Goal: Task Accomplishment & Management: Use online tool/utility

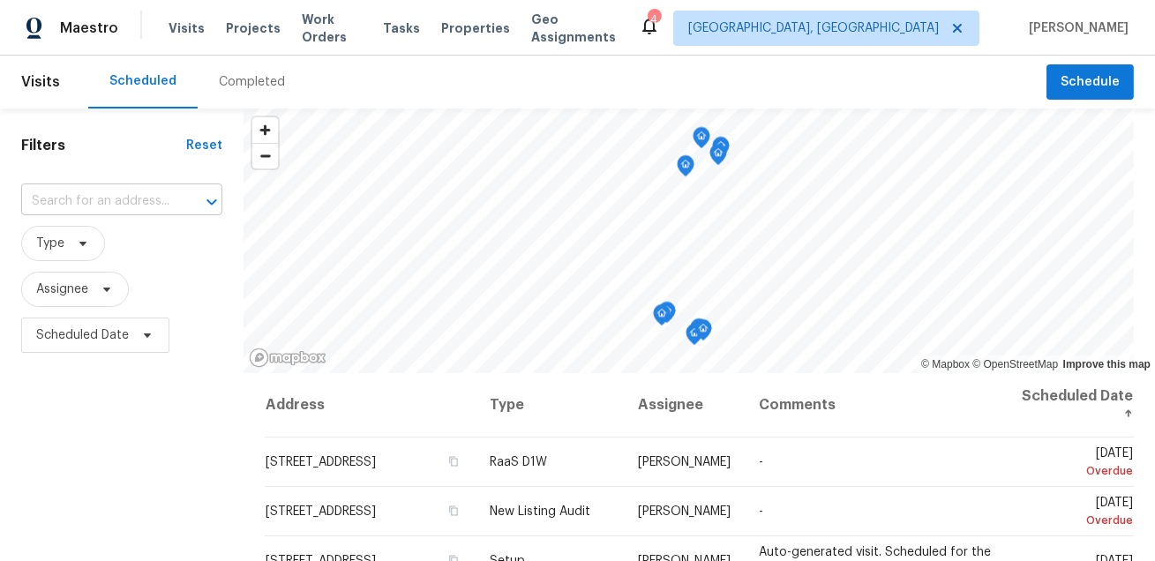
click at [125, 206] on input "text" at bounding box center [97, 201] width 152 height 27
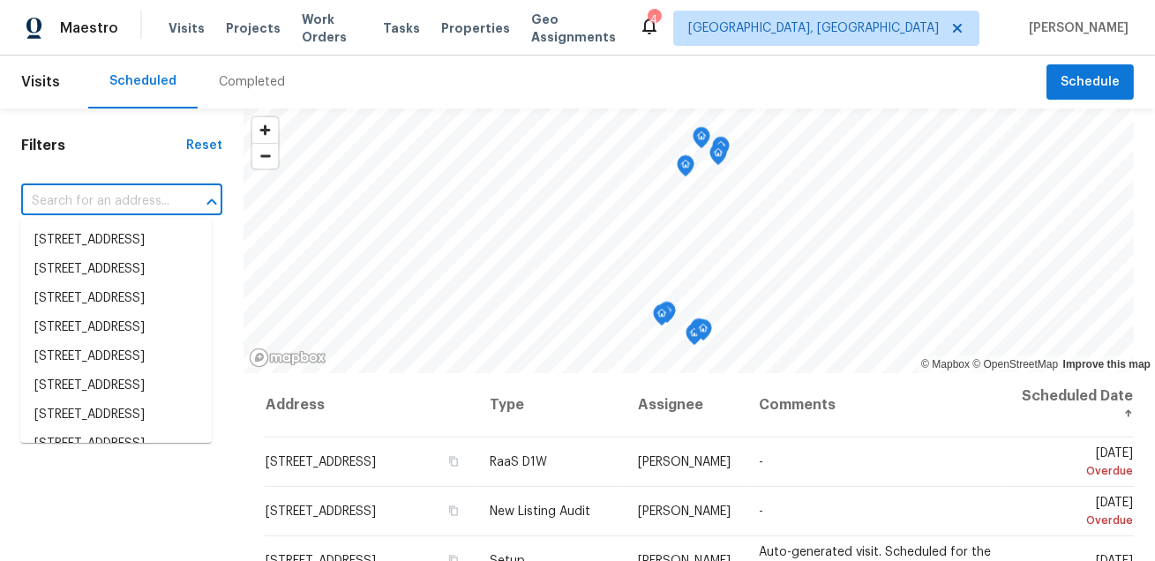
paste input "19996 SW 130th Ave, Miami, FL 33177"
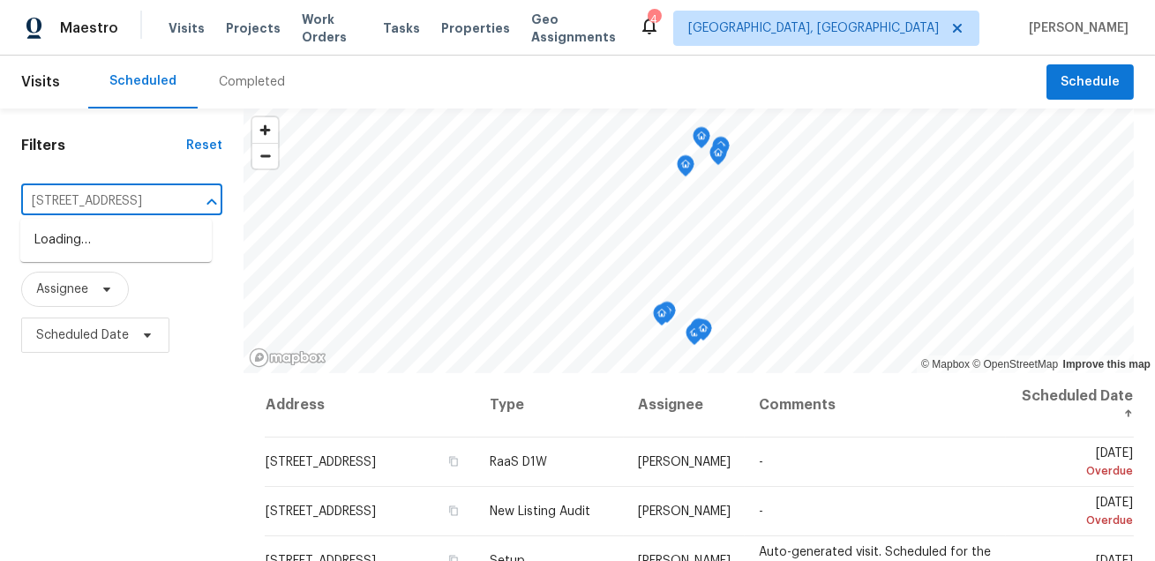
scroll to position [0, 84]
type input "19996 SW 130th Ave, Miami, FL 33177"
click at [240, 25] on span "Projects" at bounding box center [253, 28] width 55 height 18
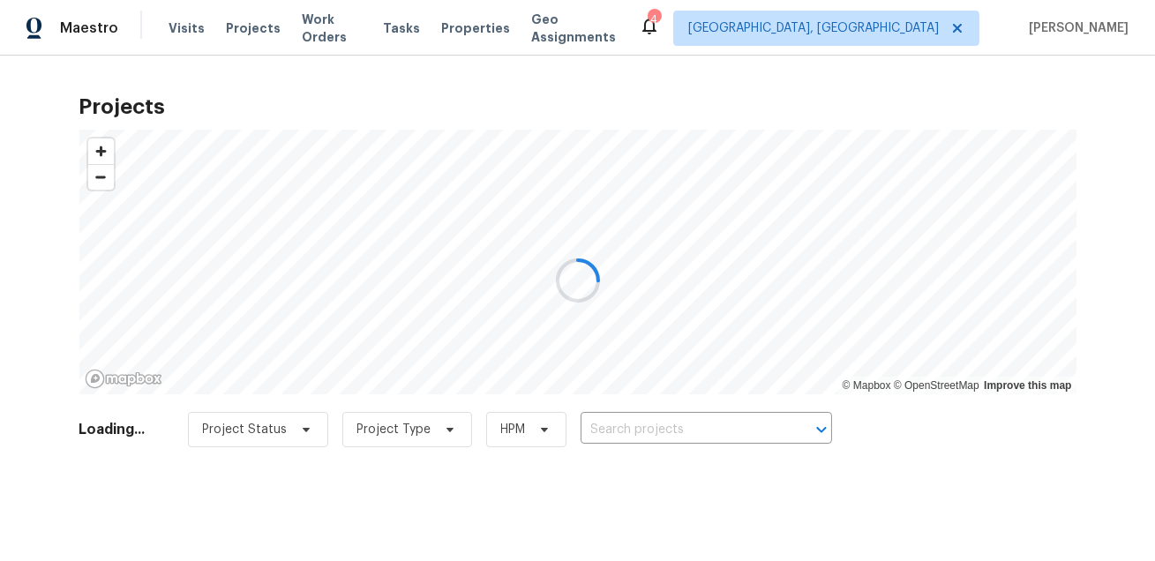
click at [629, 433] on div at bounding box center [577, 280] width 1155 height 561
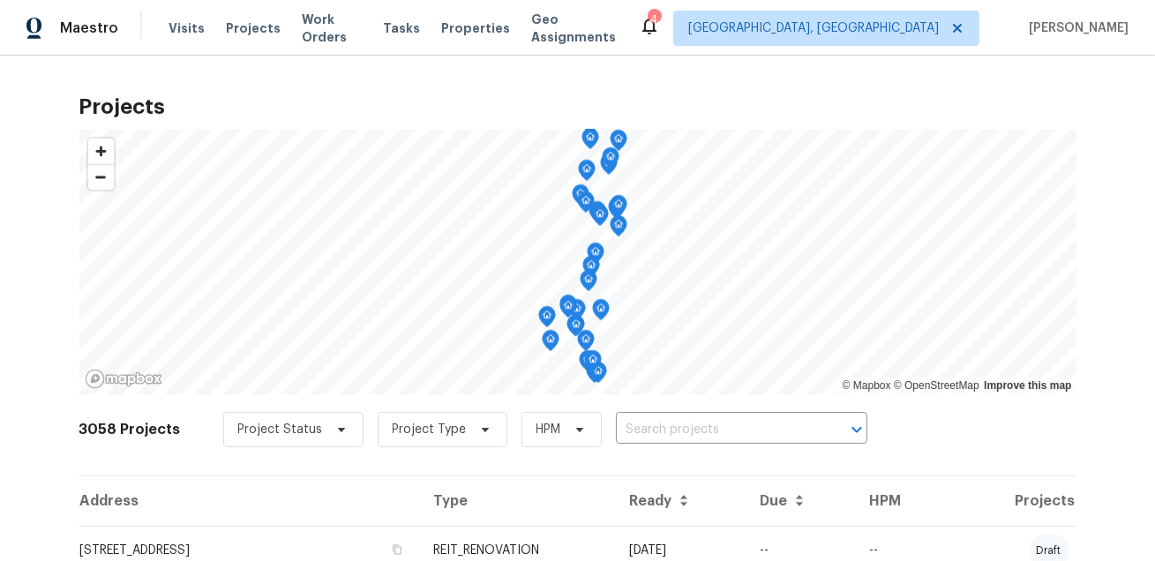
click at [629, 433] on input "text" at bounding box center [717, 429] width 202 height 27
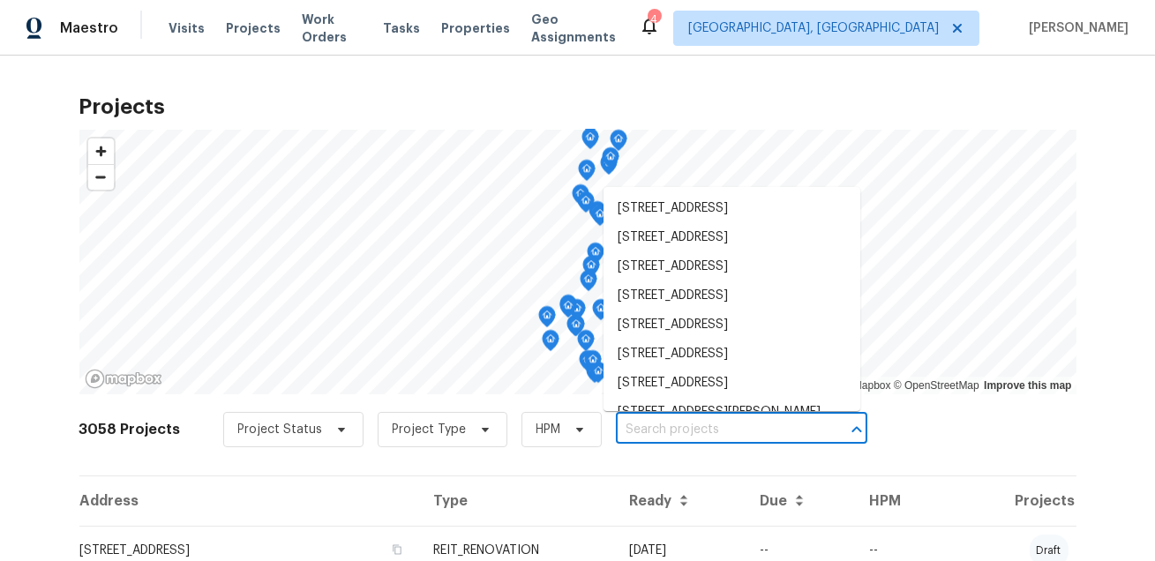
paste input "19996 SW 130th Ave, Miami, FL 33177"
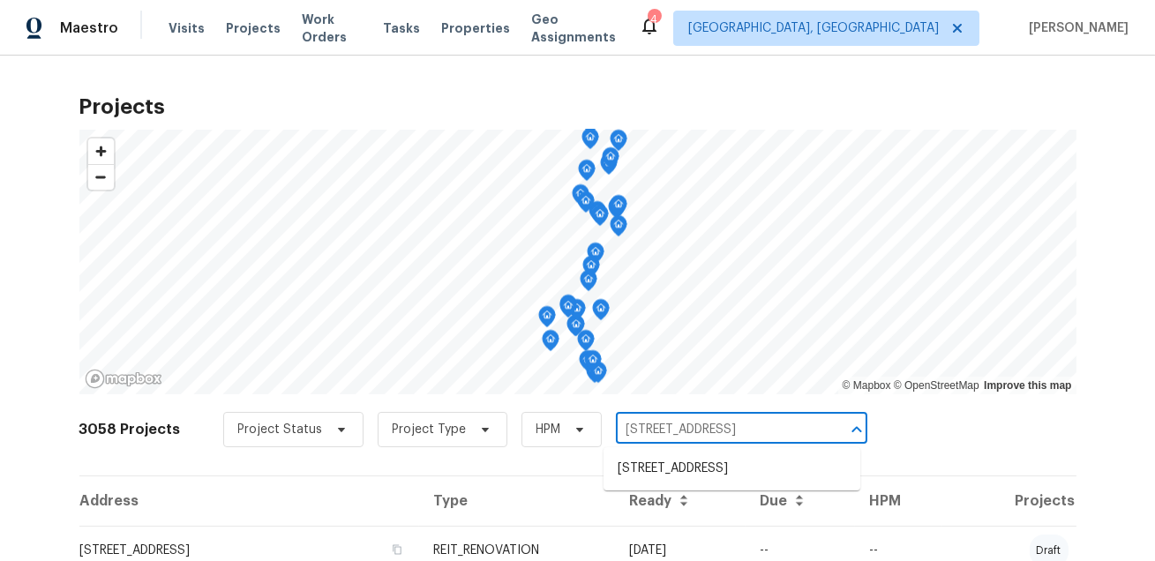
type input "19996 SW 130th Ave, Miami, FL 33177"
click at [651, 474] on li "19996 SW 130th Ave, Miami, FL 33177" at bounding box center [731, 468] width 257 height 29
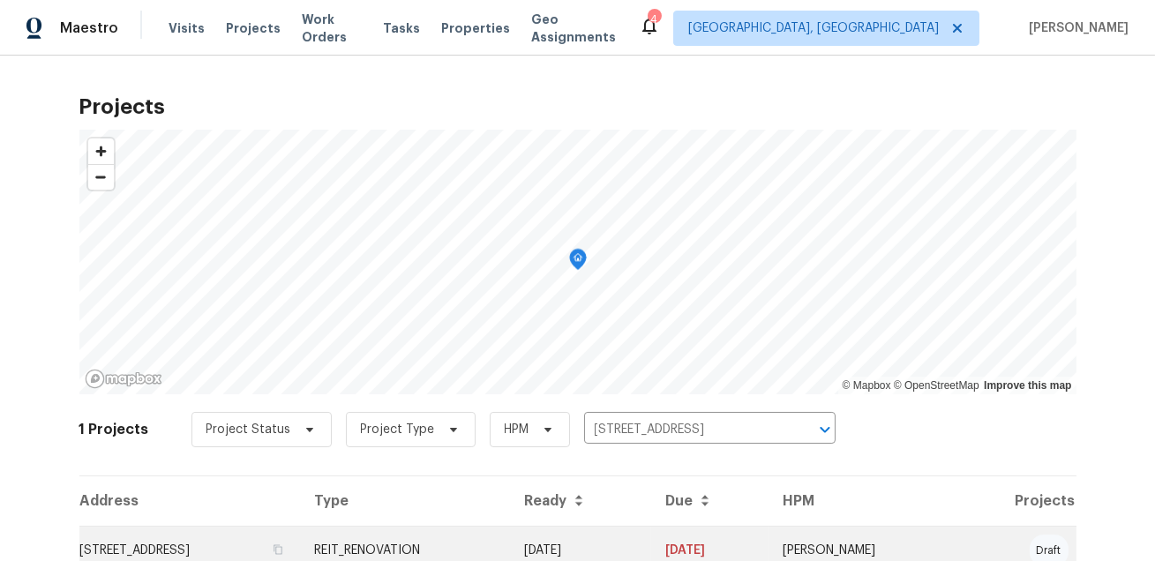
click at [149, 537] on td "19996 SW 130th Ave, Miami, FL 33177" at bounding box center [189, 550] width 221 height 49
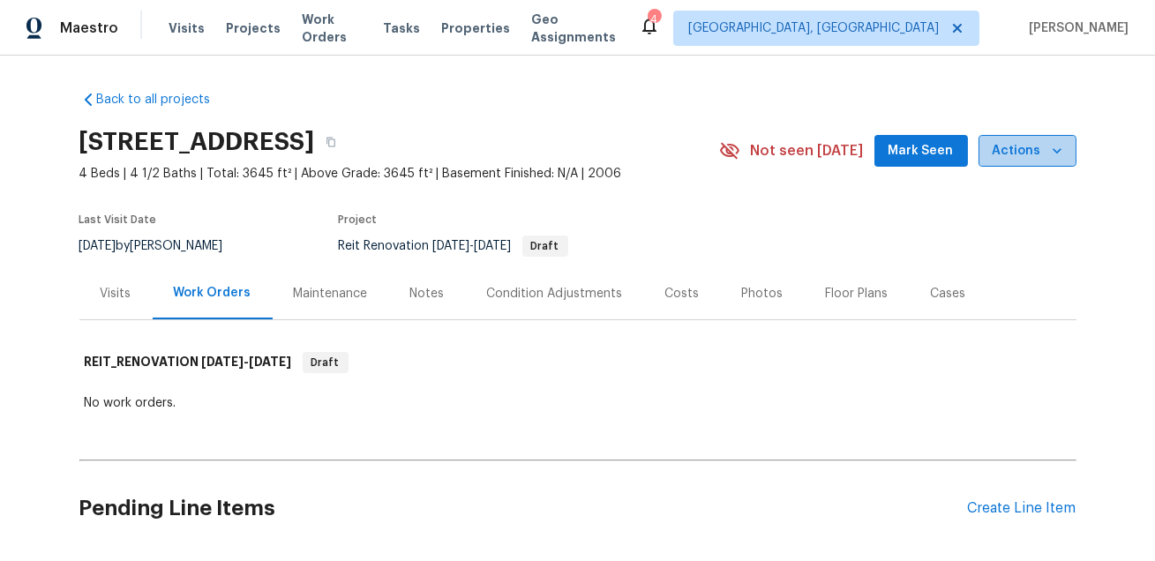
click at [1060, 154] on icon "button" at bounding box center [1057, 151] width 18 height 18
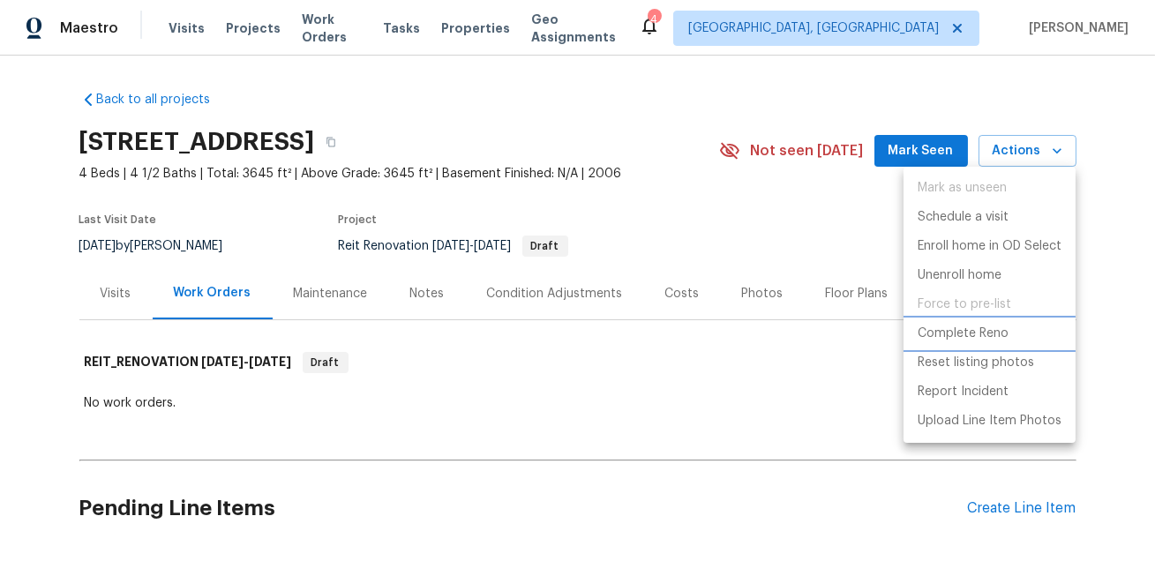
click at [973, 332] on p "Complete Reno" at bounding box center [963, 334] width 91 height 19
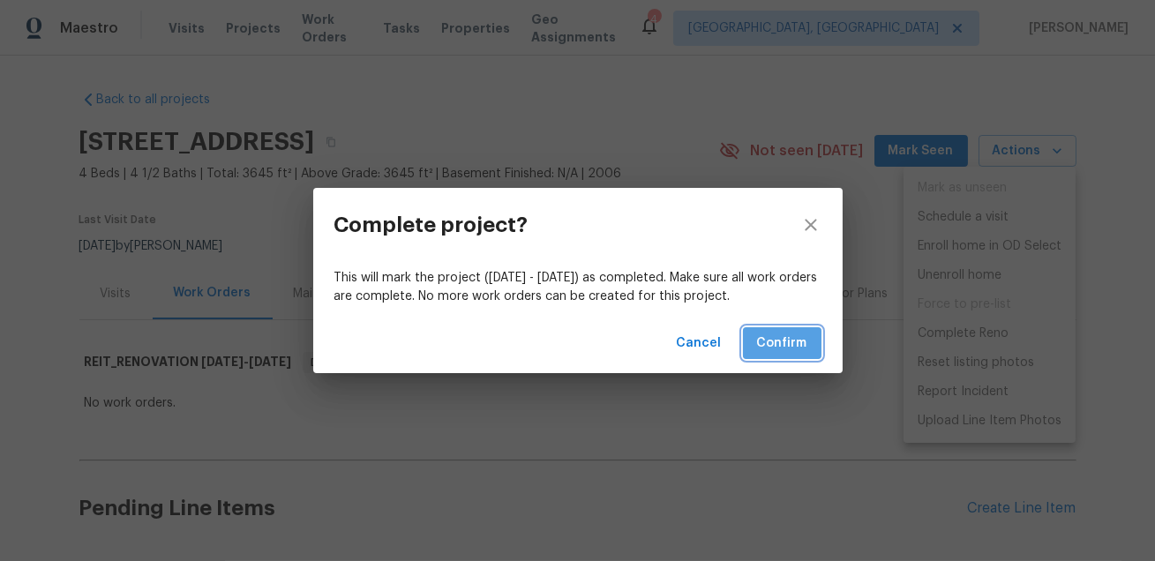
click at [761, 348] on span "Confirm" at bounding box center [782, 344] width 50 height 22
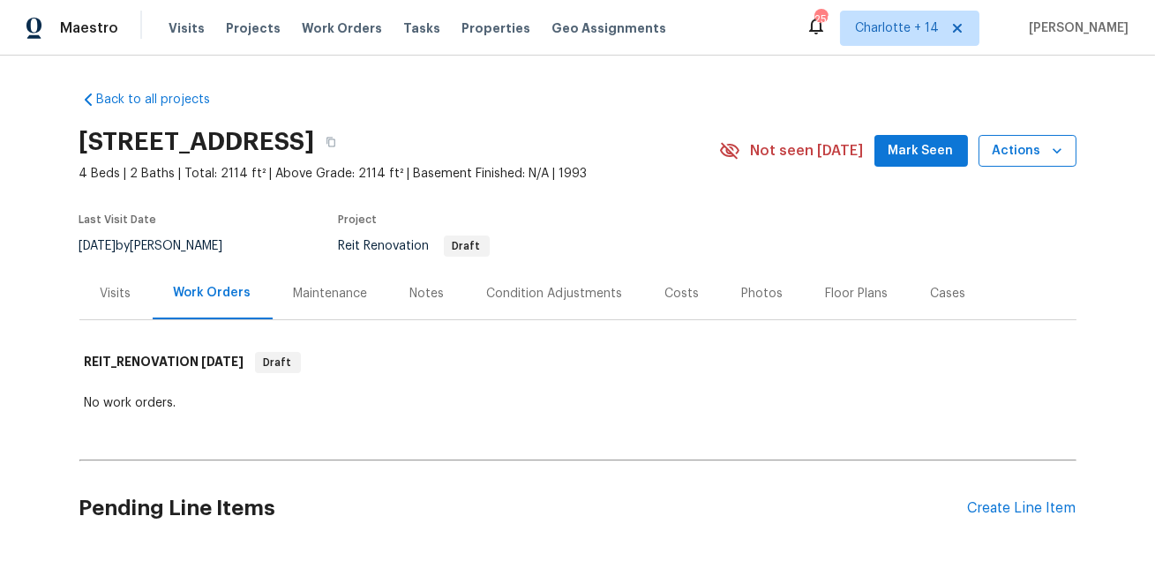
click at [1040, 150] on span "Actions" at bounding box center [1028, 151] width 70 height 22
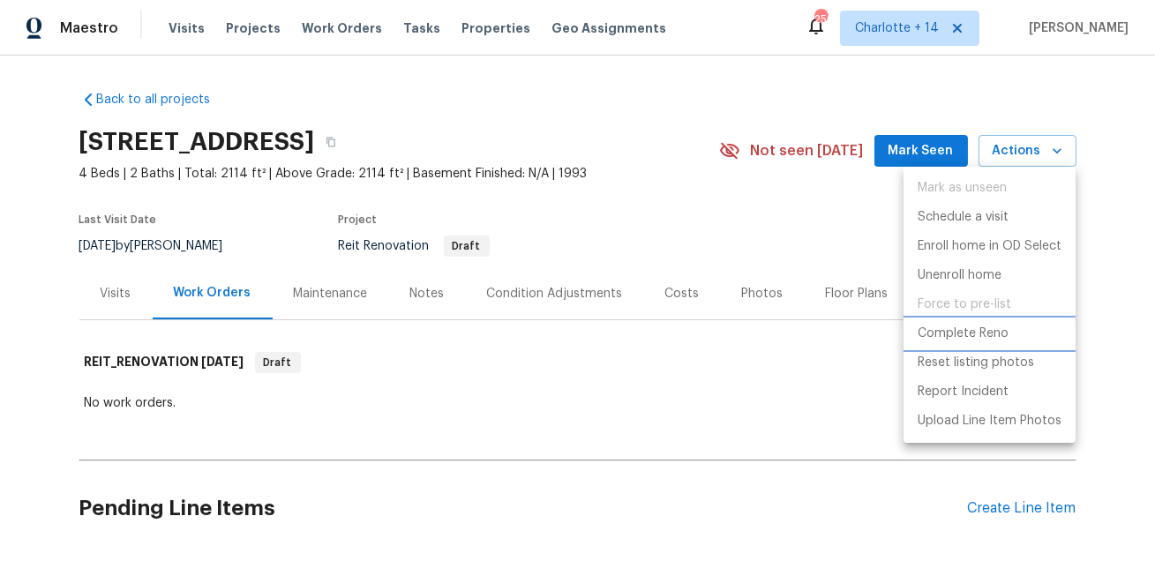
click at [965, 338] on p "Complete Reno" at bounding box center [963, 334] width 91 height 19
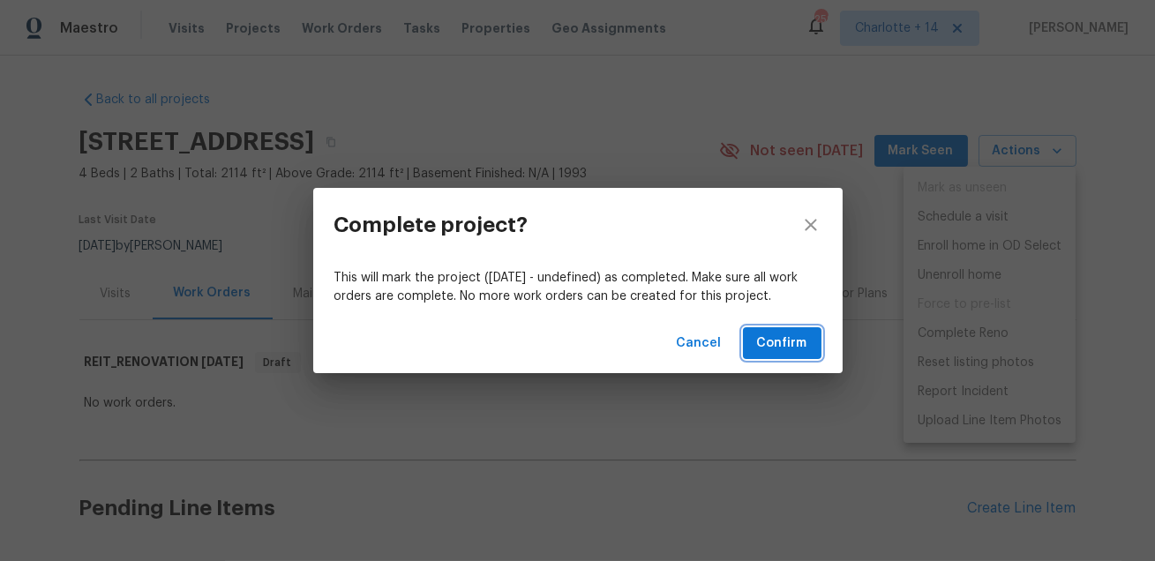
click at [776, 346] on span "Confirm" at bounding box center [782, 344] width 50 height 22
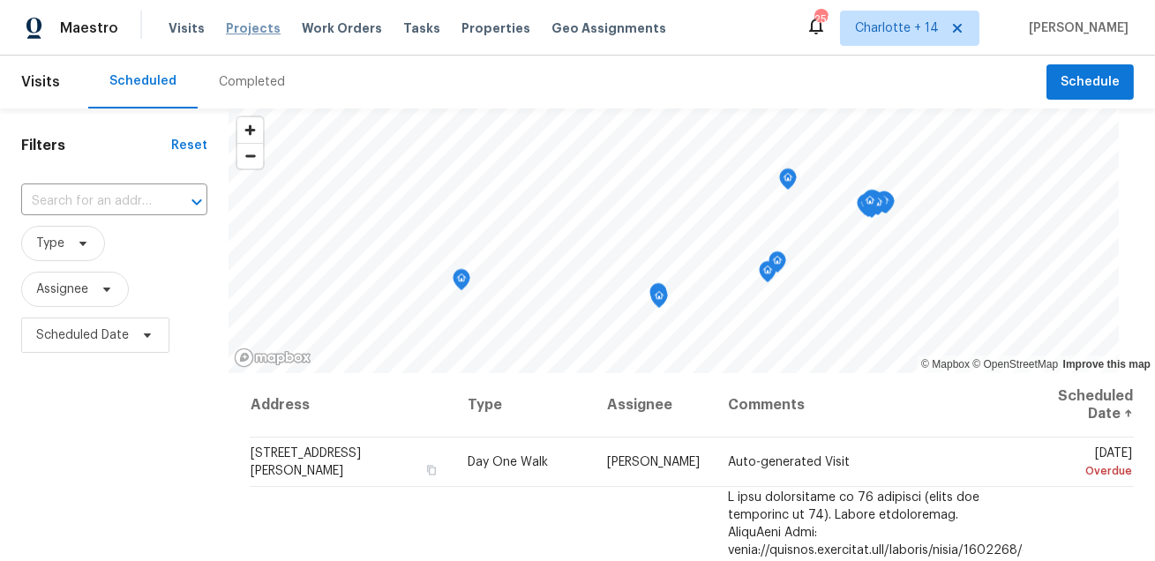
click at [250, 33] on span "Projects" at bounding box center [253, 28] width 55 height 18
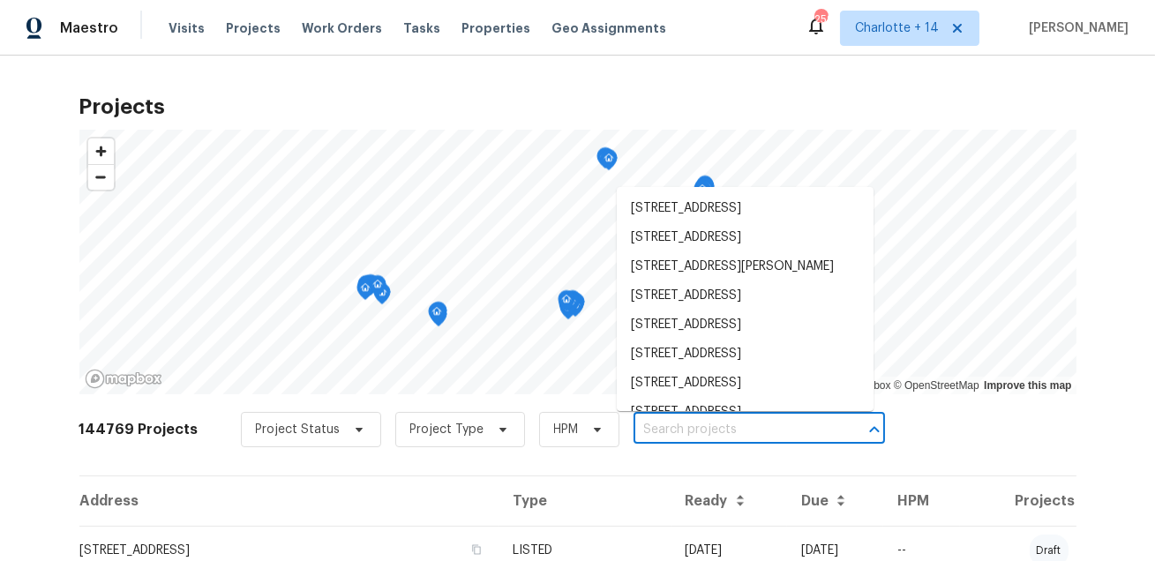
click at [633, 426] on input "text" at bounding box center [734, 429] width 202 height 27
paste input "[STREET_ADDRESS]"
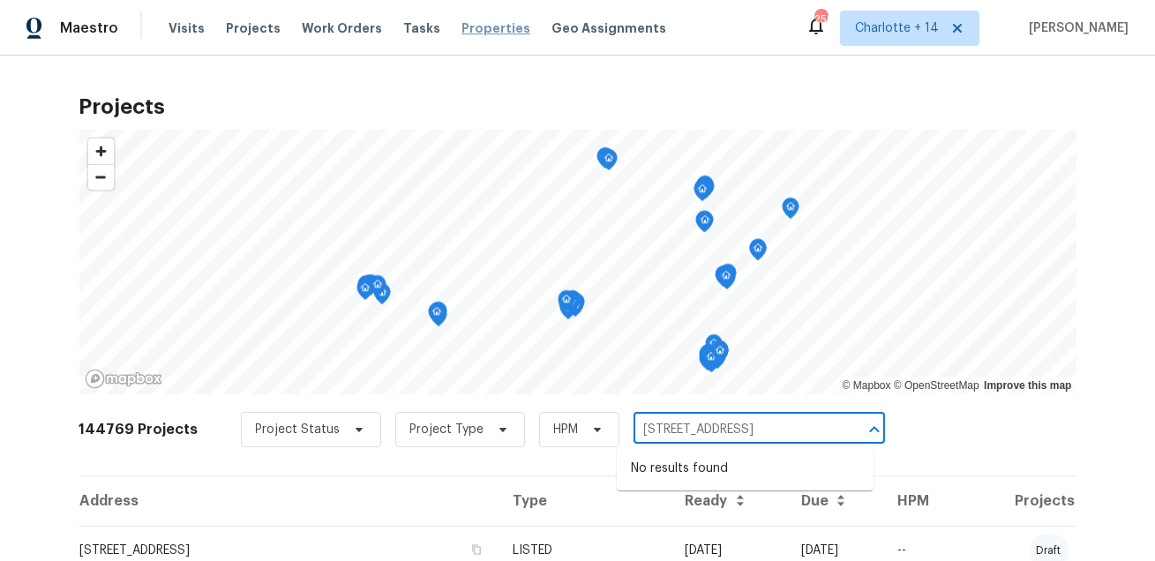
type input "[STREET_ADDRESS]"
click at [475, 35] on span "Properties" at bounding box center [495, 28] width 69 height 18
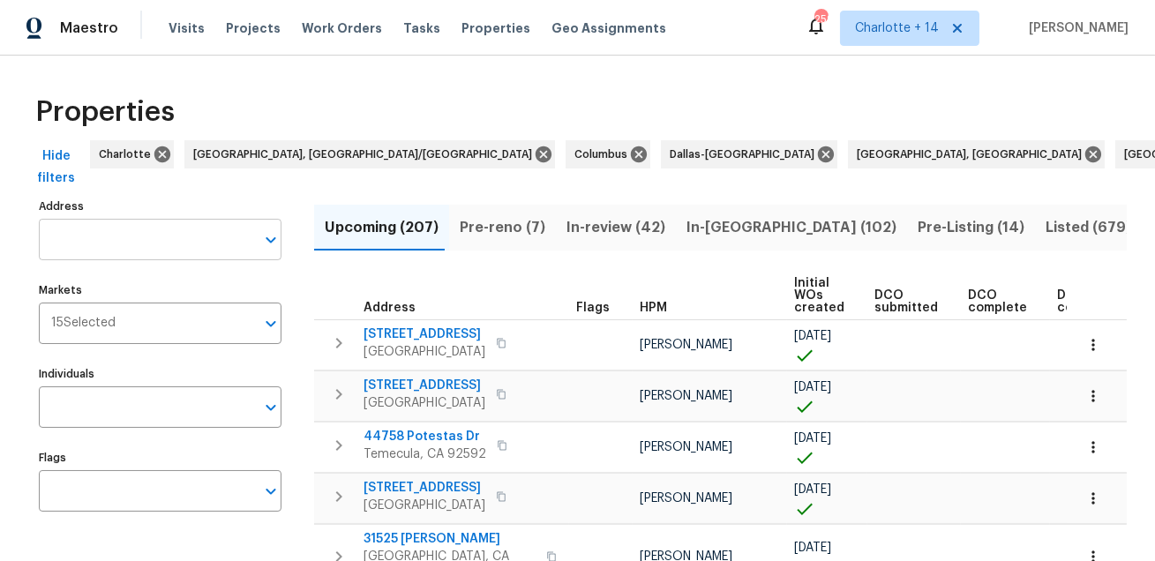
click at [107, 251] on input "Address" at bounding box center [147, 239] width 216 height 41
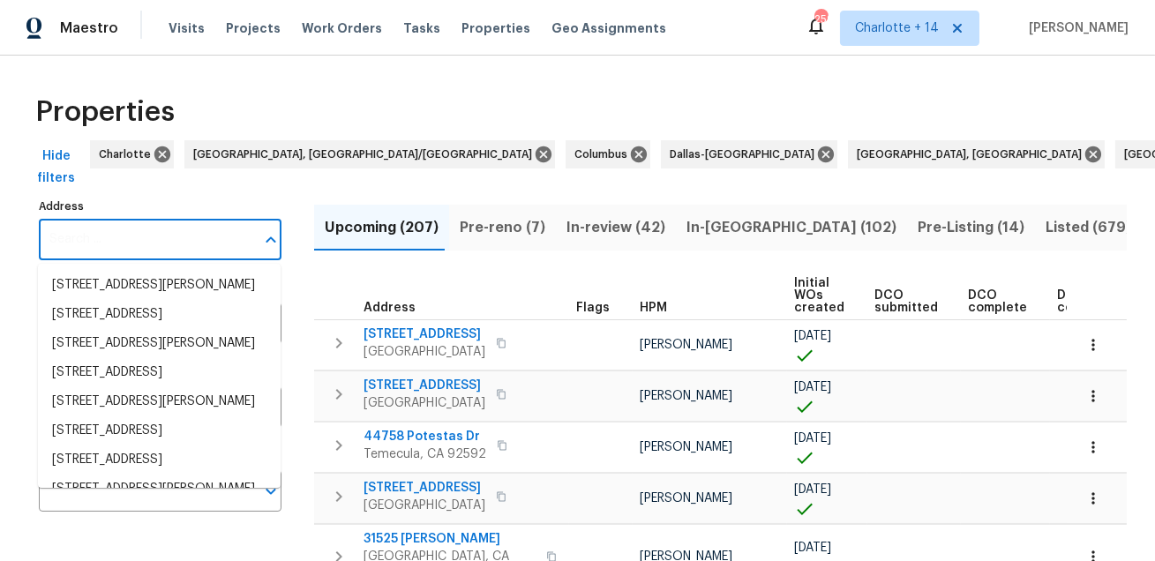
paste input "8705 Via Giula Apt 1, Boca Raton, FL 33496"
type input "8705 Via Giula Apt 1, Boca Raton, FL 33496"
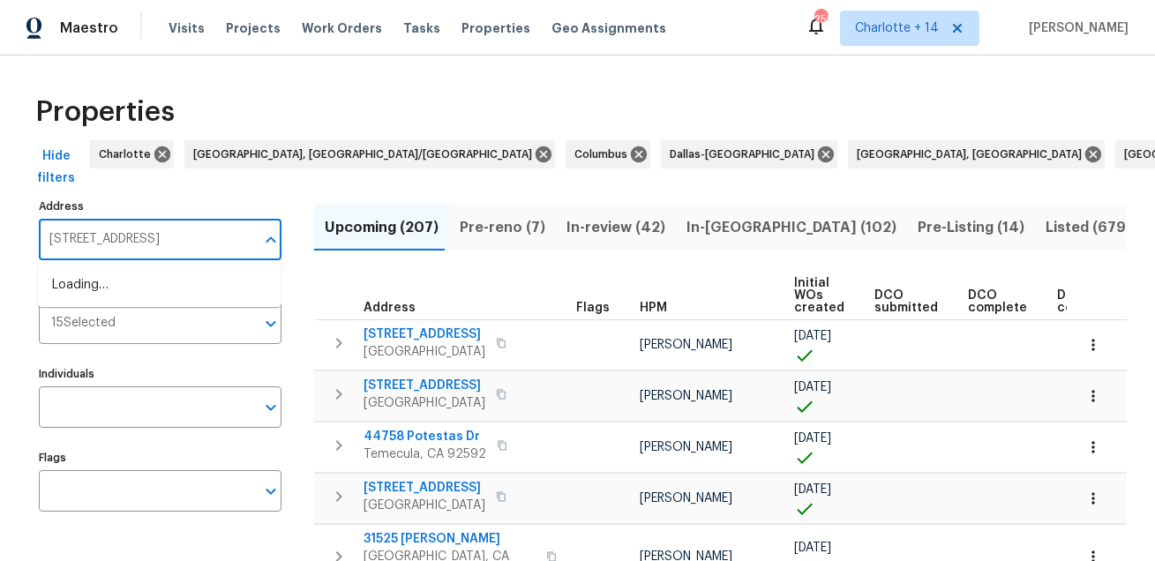
scroll to position [0, 42]
click at [124, 291] on li "8705 Via Giula Apt 1 Boca Raton FL 33496" at bounding box center [159, 285] width 243 height 29
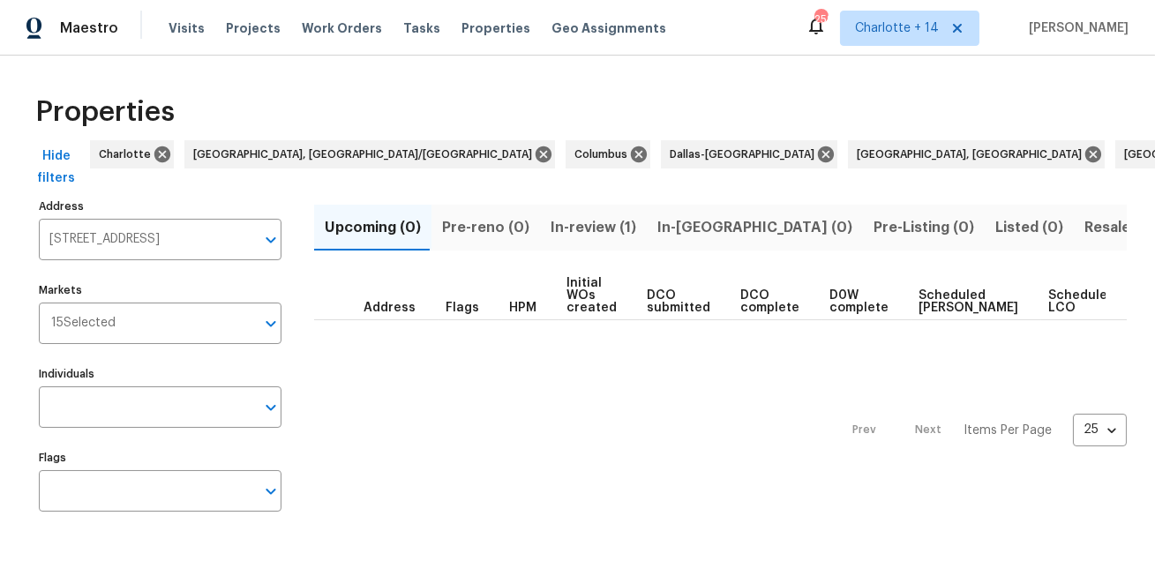
click at [579, 229] on span "In-review (1)" at bounding box center [594, 227] width 86 height 25
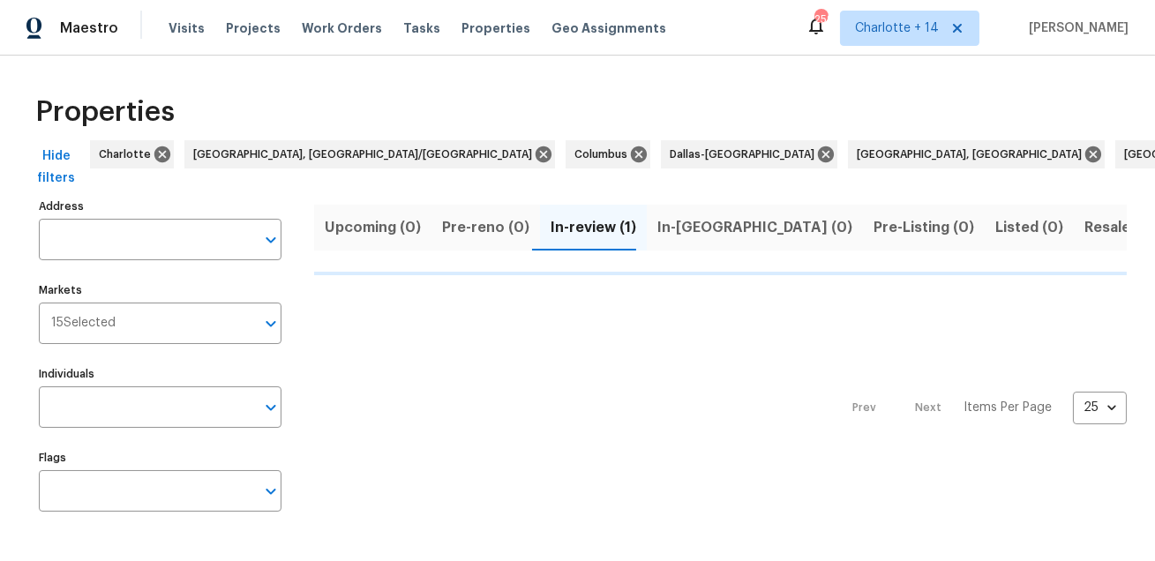
type input "8705 Via Giula Apt 1 Boca Raton FL 33496"
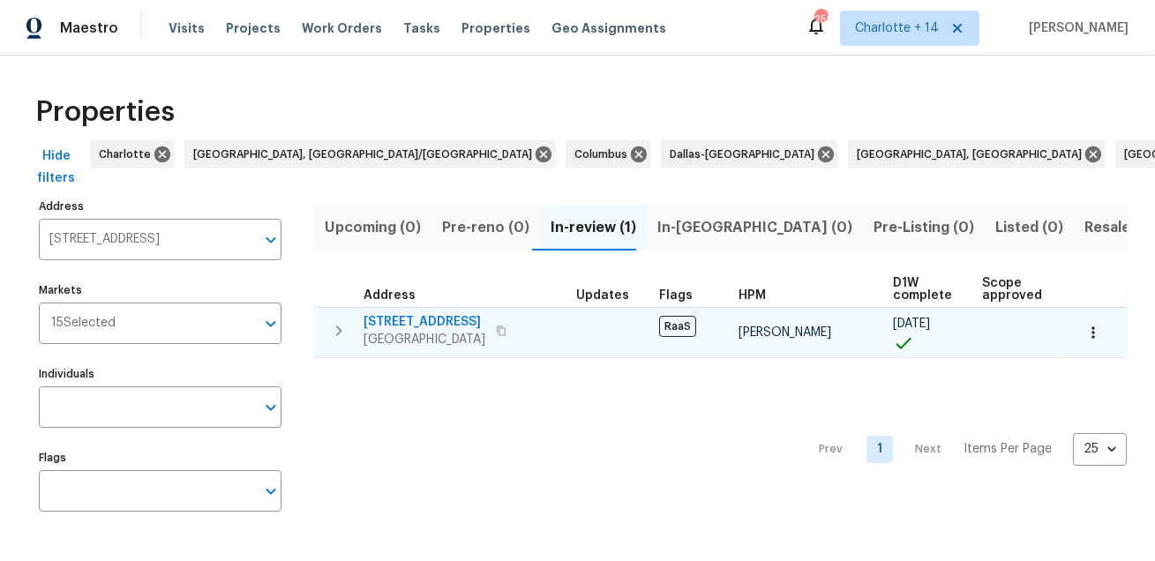
click at [421, 321] on span "8705 Via Giula Apt 1" at bounding box center [424, 322] width 122 height 18
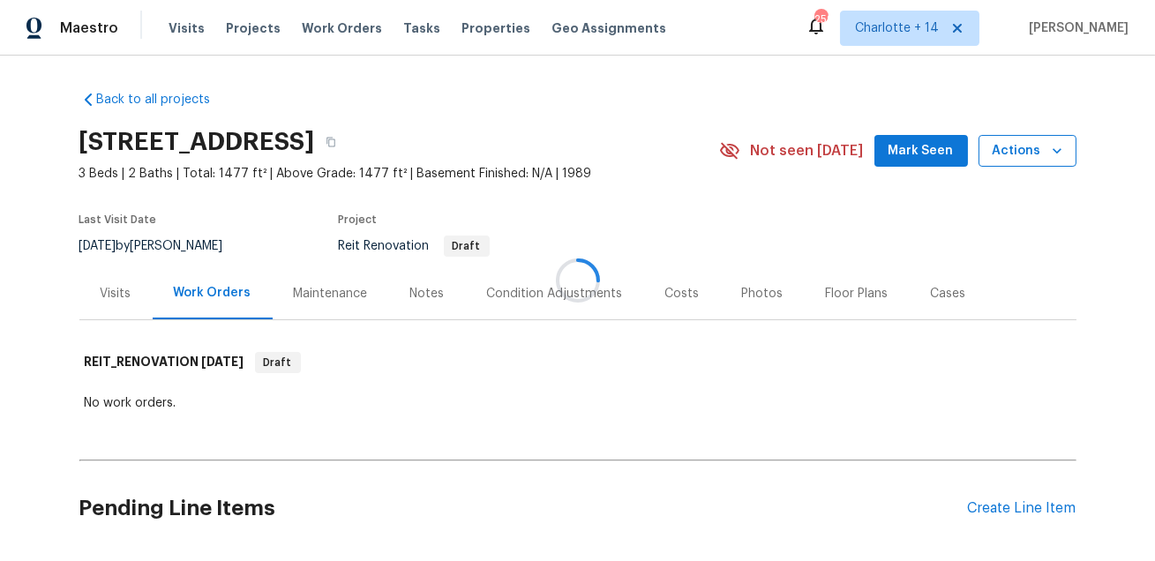
click at [1060, 155] on icon "button" at bounding box center [1057, 151] width 18 height 18
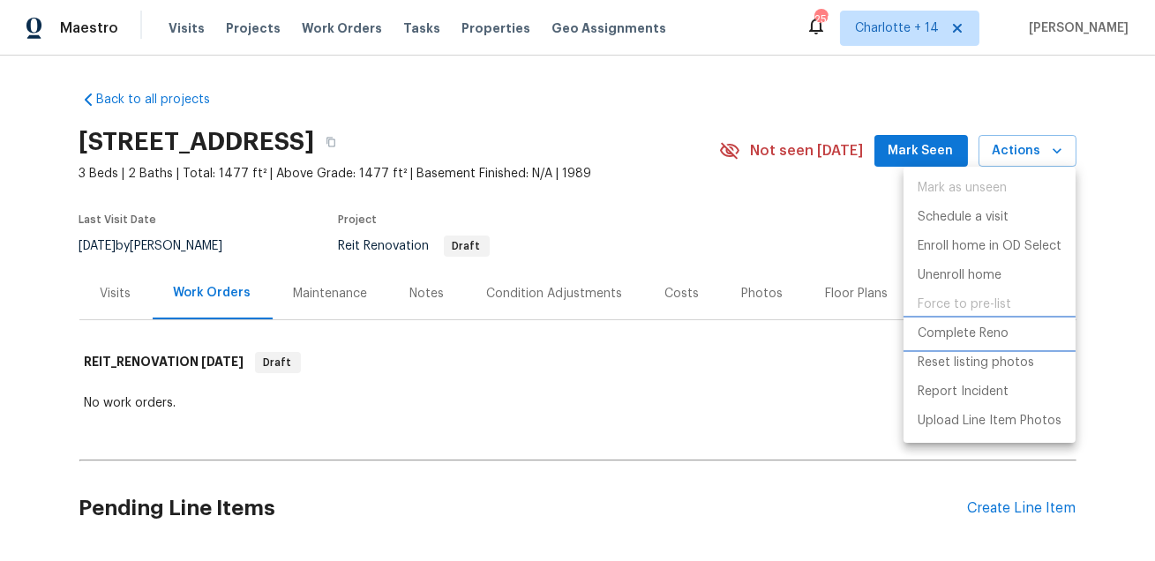
click at [964, 332] on p "Complete Reno" at bounding box center [963, 334] width 91 height 19
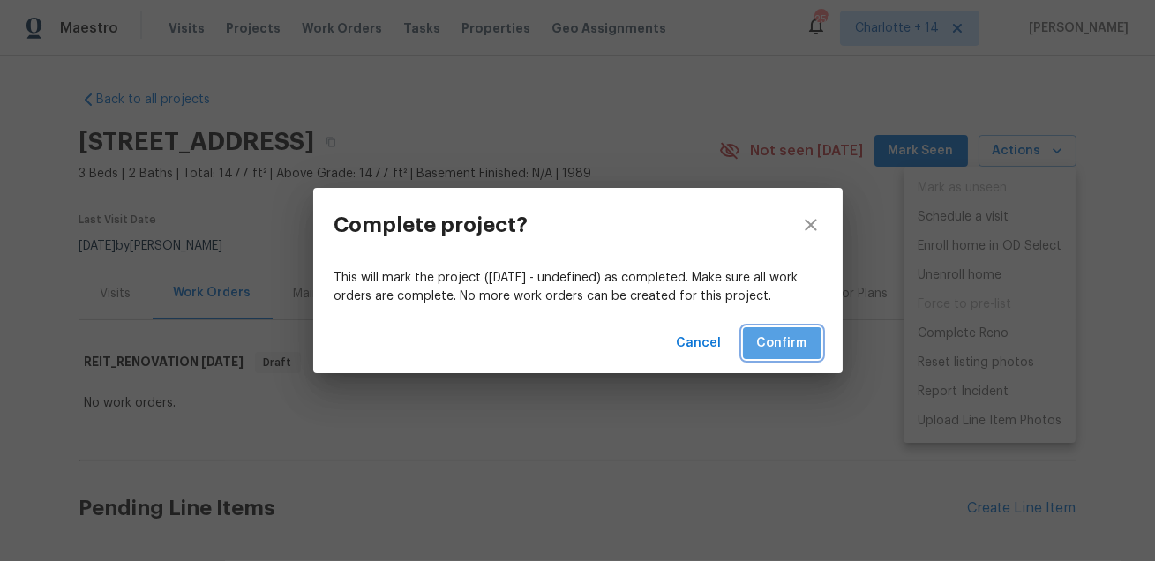
click at [780, 341] on span "Confirm" at bounding box center [782, 344] width 50 height 22
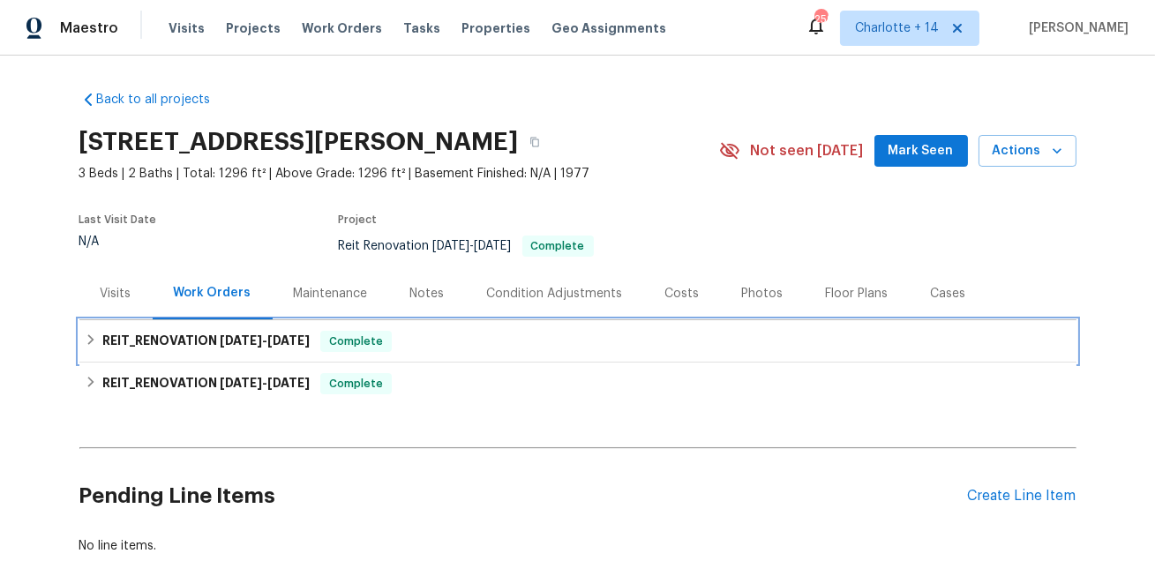
click at [237, 337] on span "[DATE]" at bounding box center [241, 340] width 42 height 12
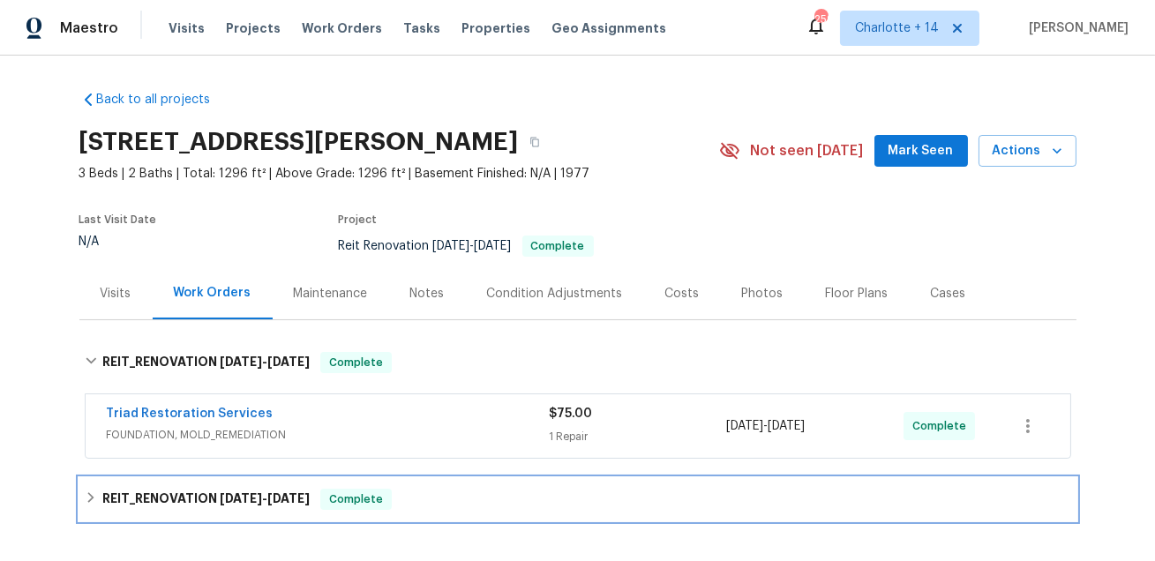
click at [281, 503] on span "[DATE]" at bounding box center [288, 498] width 42 height 12
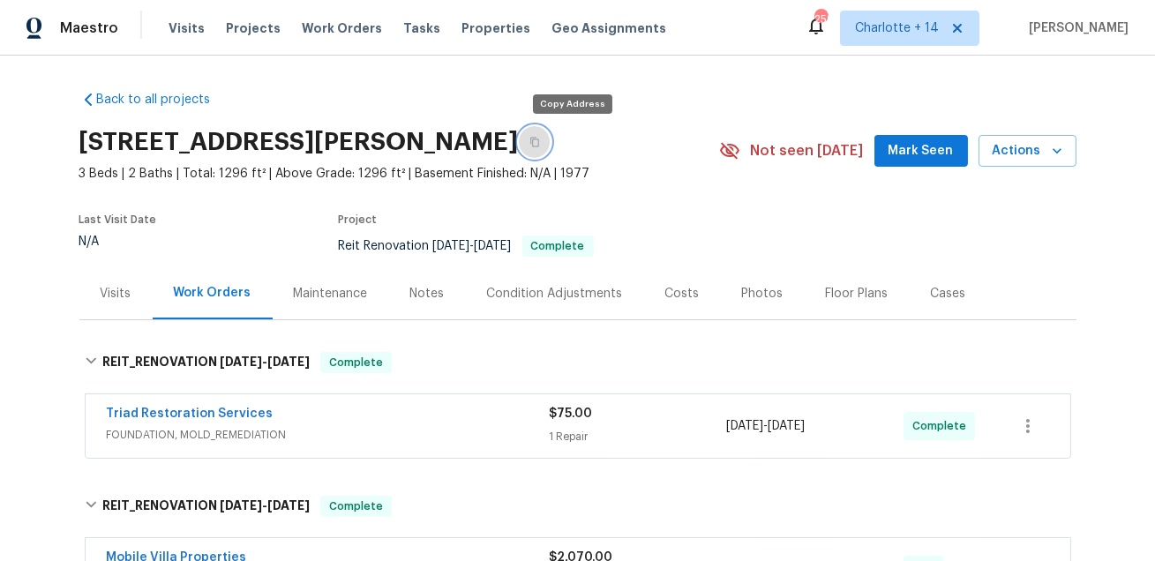
click at [540, 138] on icon "button" at bounding box center [534, 142] width 11 height 11
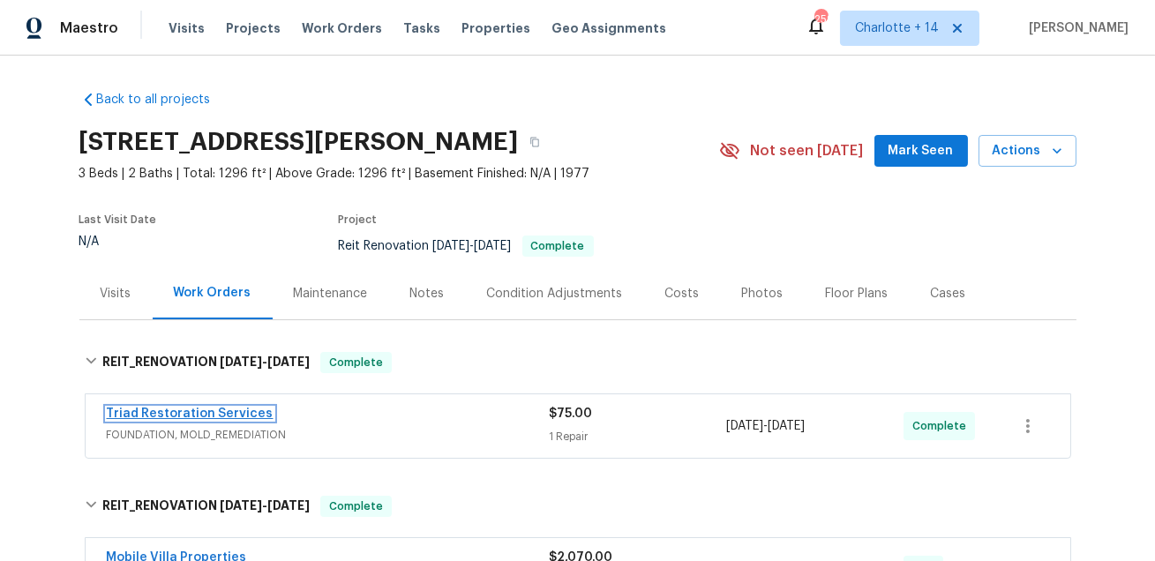
click at [211, 416] on link "Triad Restoration Services" at bounding box center [190, 414] width 167 height 12
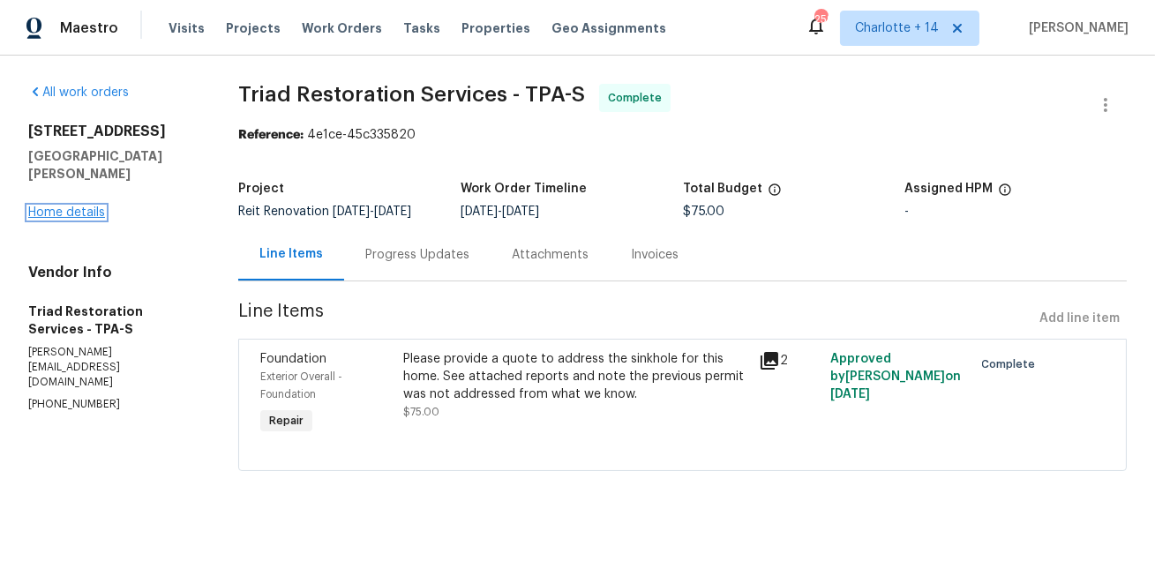
click at [57, 206] on link "Home details" at bounding box center [66, 212] width 77 height 12
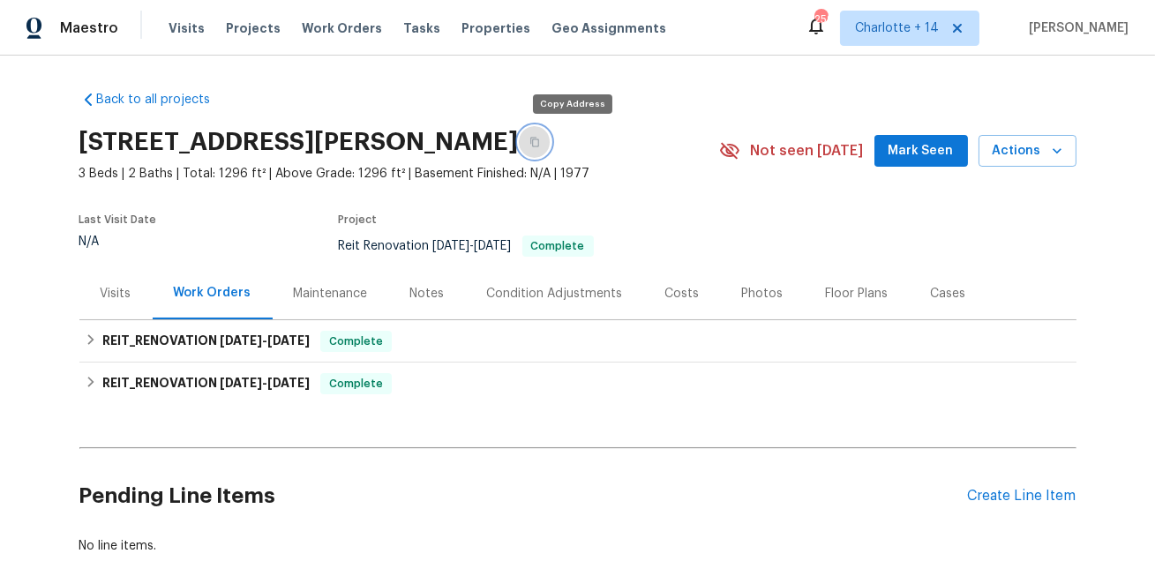
click at [551, 143] on button "button" at bounding box center [535, 142] width 32 height 32
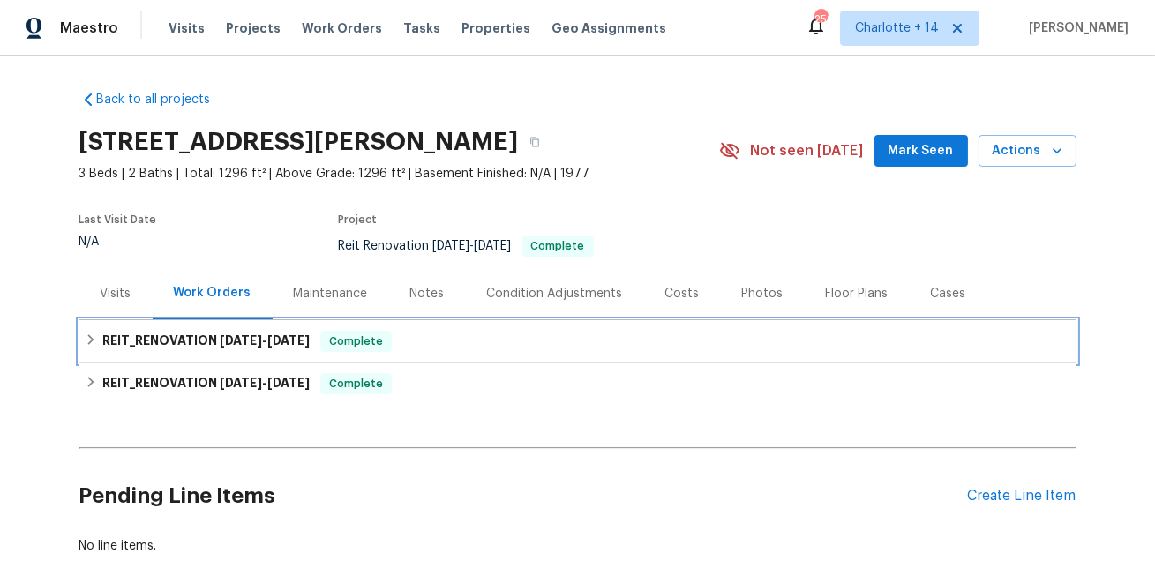
click at [206, 334] on h6 "REIT_RENOVATION [DATE] - [DATE]" at bounding box center [205, 341] width 207 height 21
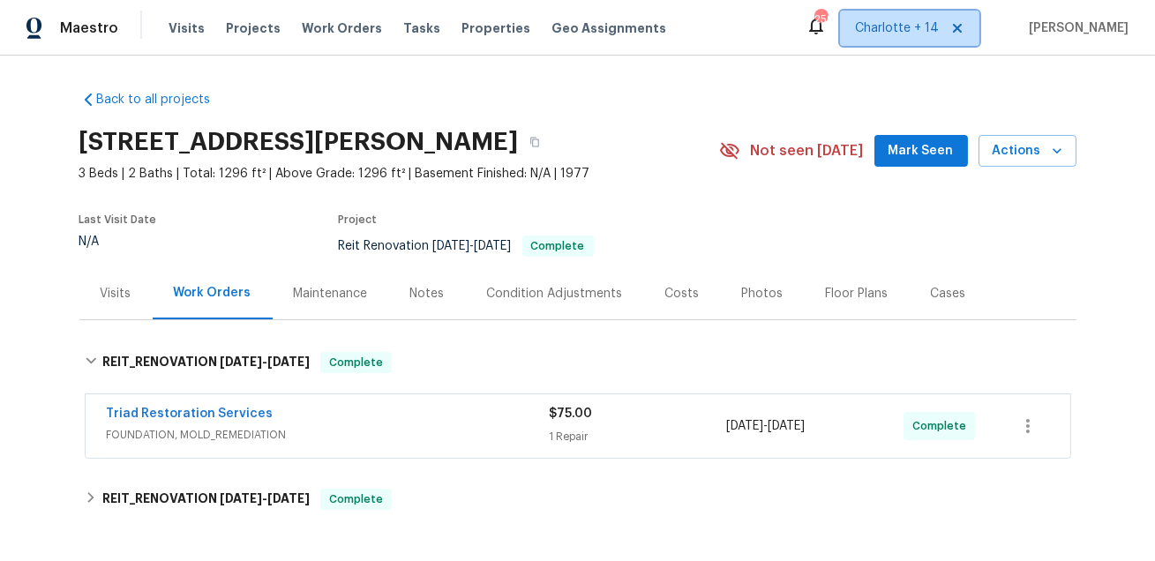
click at [964, 31] on icon at bounding box center [957, 28] width 14 height 14
click at [939, 29] on span "[US_STATE] Other" at bounding box center [887, 28] width 104 height 18
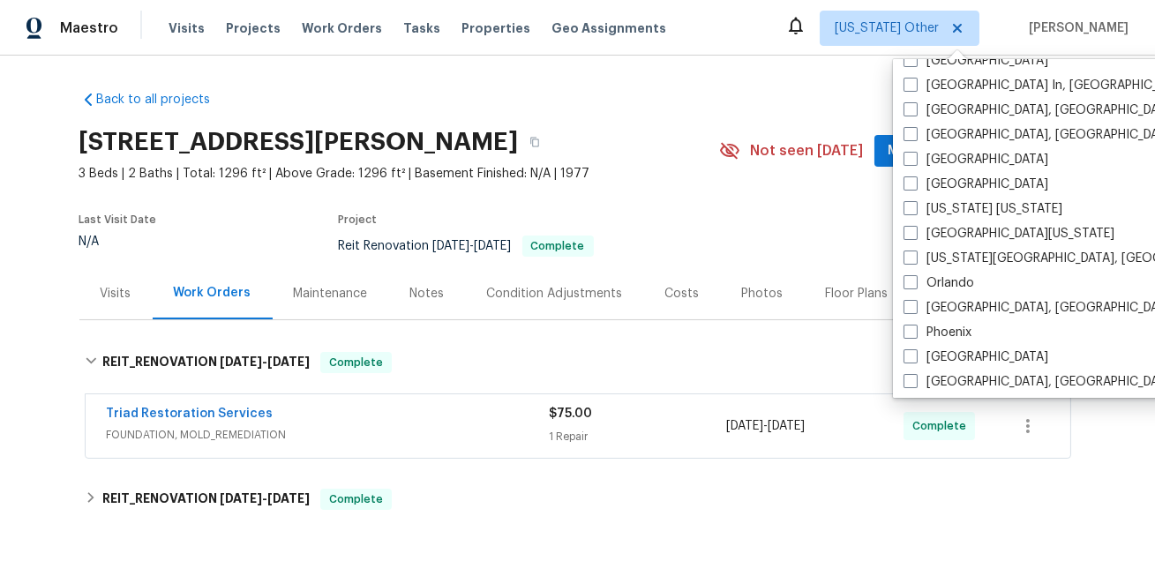
scroll to position [804, 0]
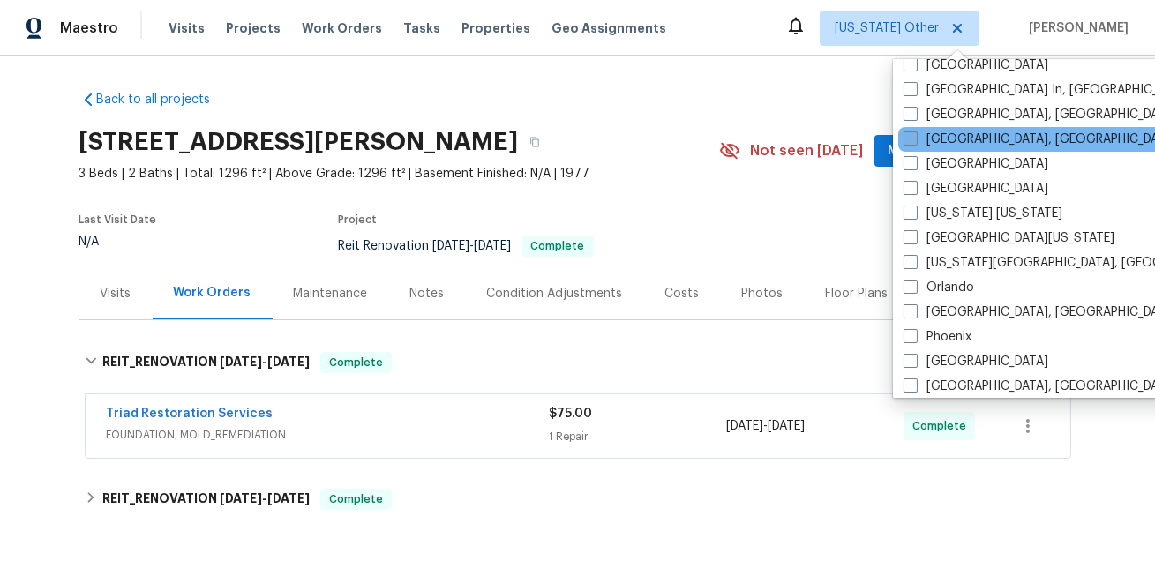
click at [963, 138] on label "[GEOGRAPHIC_DATA], [GEOGRAPHIC_DATA]" at bounding box center [1039, 140] width 273 height 18
click at [915, 138] on input "[GEOGRAPHIC_DATA], [GEOGRAPHIC_DATA]" at bounding box center [908, 136] width 11 height 11
checkbox input "true"
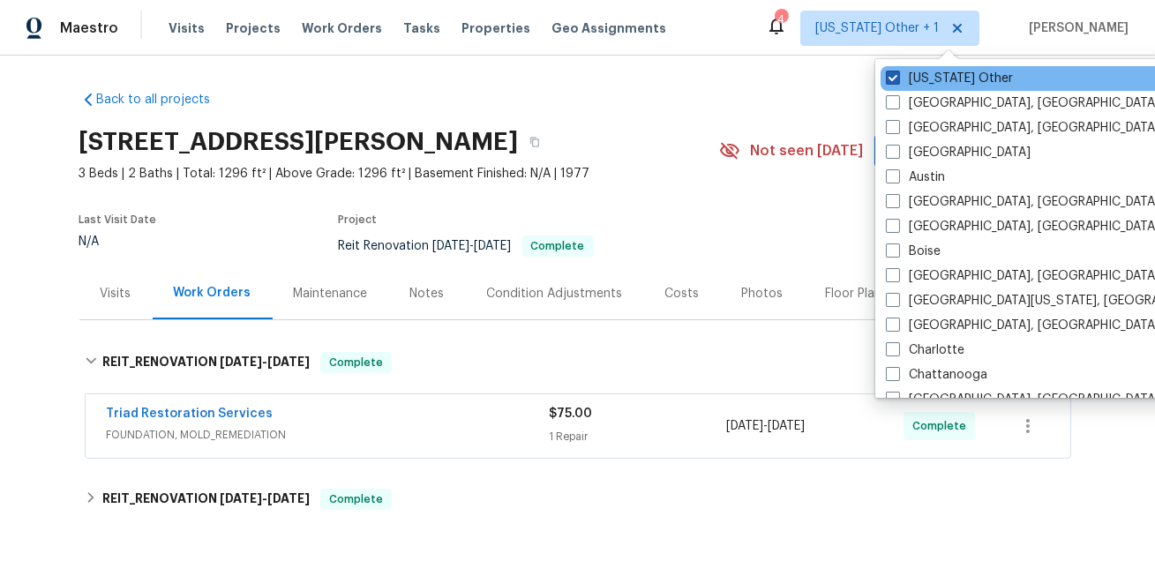
click at [942, 76] on label "[US_STATE] Other" at bounding box center [949, 79] width 127 height 18
click at [897, 76] on input "[US_STATE] Other" at bounding box center [891, 75] width 11 height 11
checkbox input "false"
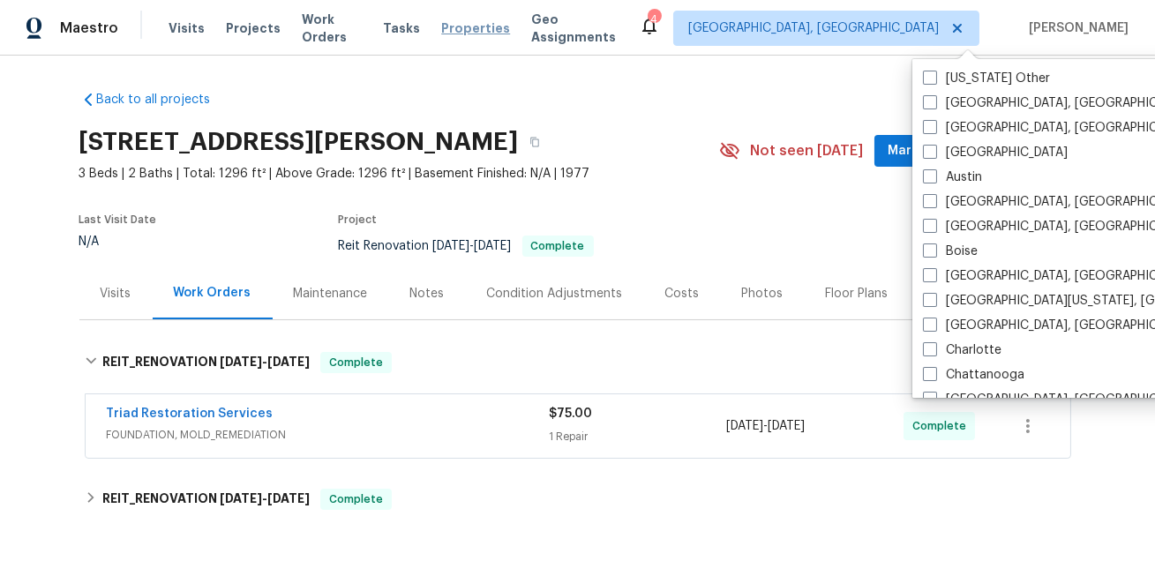
click at [453, 35] on span "Properties" at bounding box center [475, 28] width 69 height 18
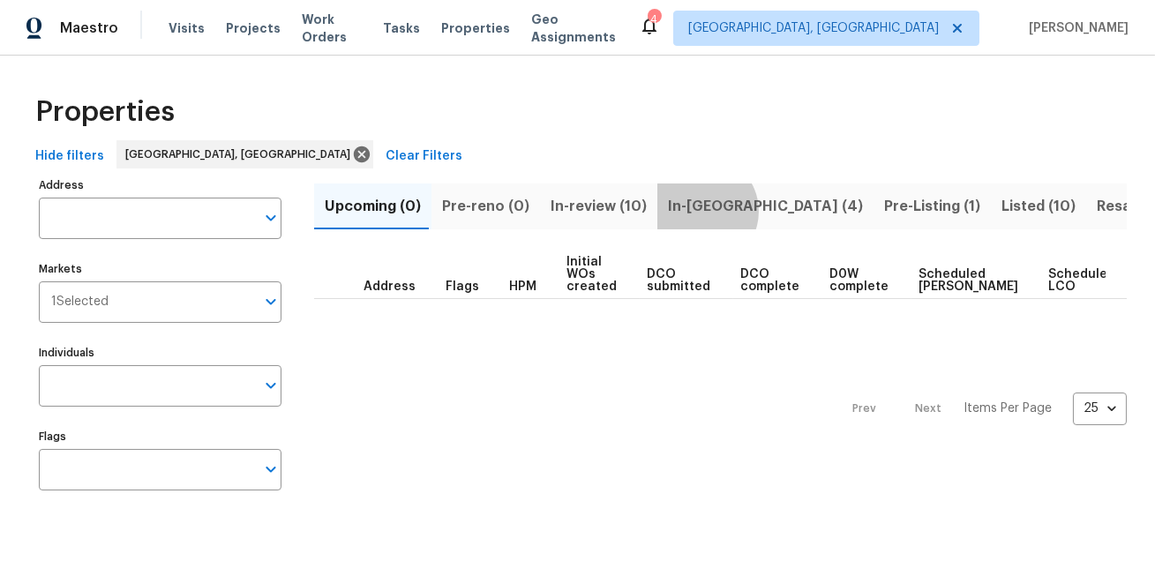
click at [691, 211] on span "In-[GEOGRAPHIC_DATA] (4)" at bounding box center [765, 206] width 195 height 25
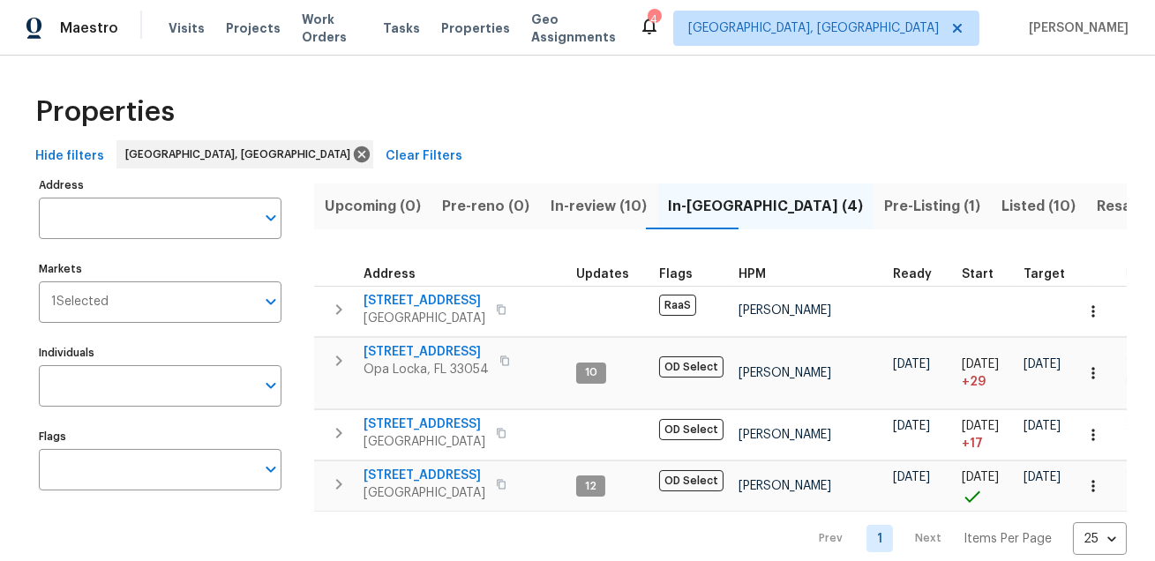
scroll to position [21, 0]
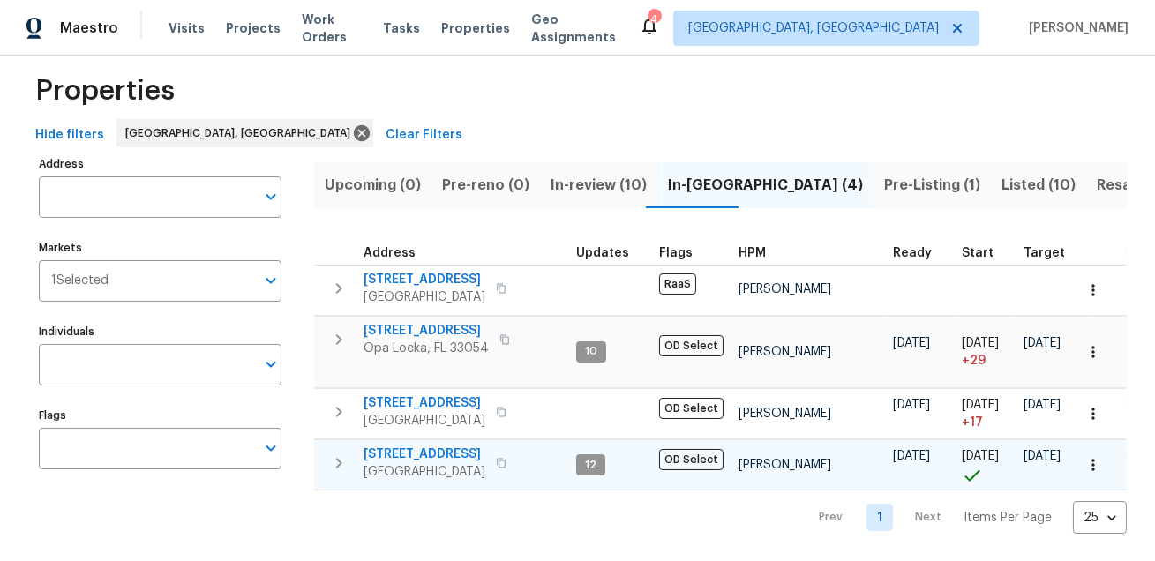
click at [345, 461] on icon "button" at bounding box center [338, 463] width 21 height 21
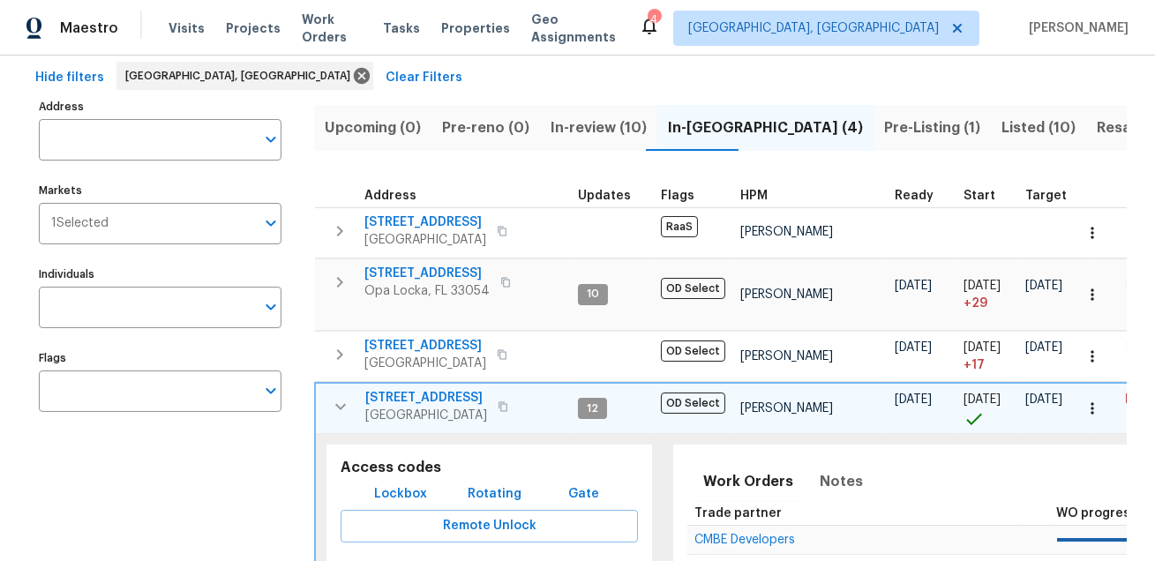
scroll to position [189, 0]
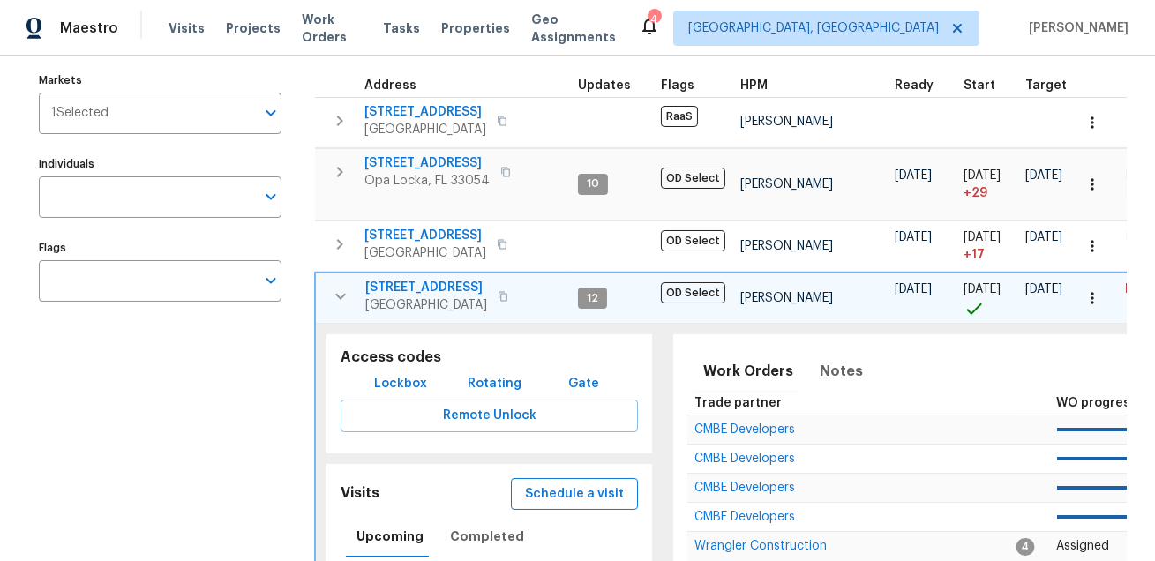
click at [566, 485] on span "Schedule a visit" at bounding box center [574, 494] width 99 height 22
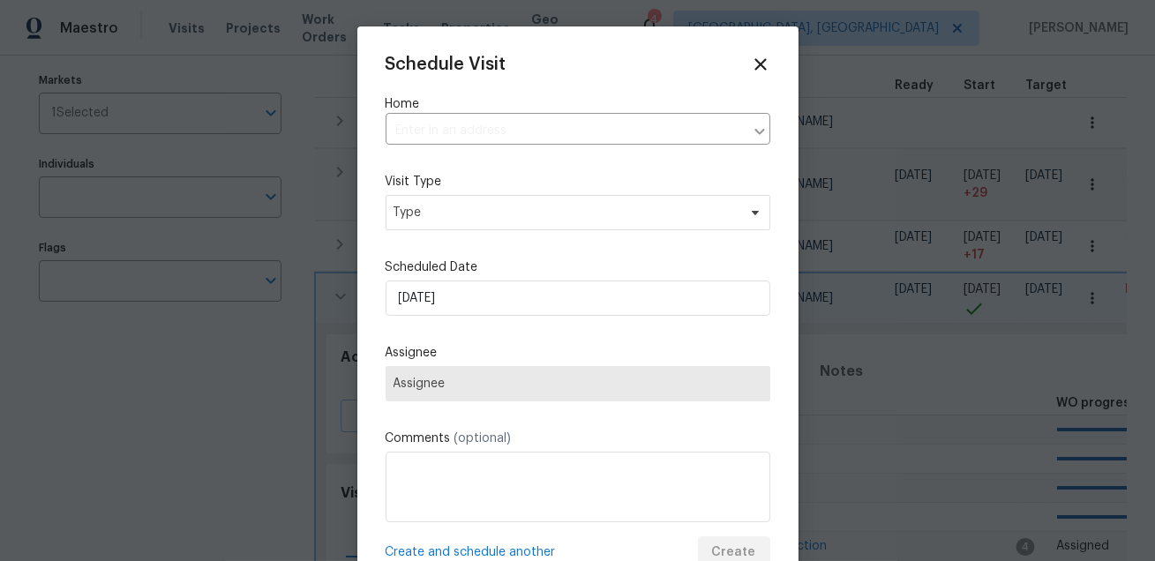
type input "[STREET_ADDRESS]"
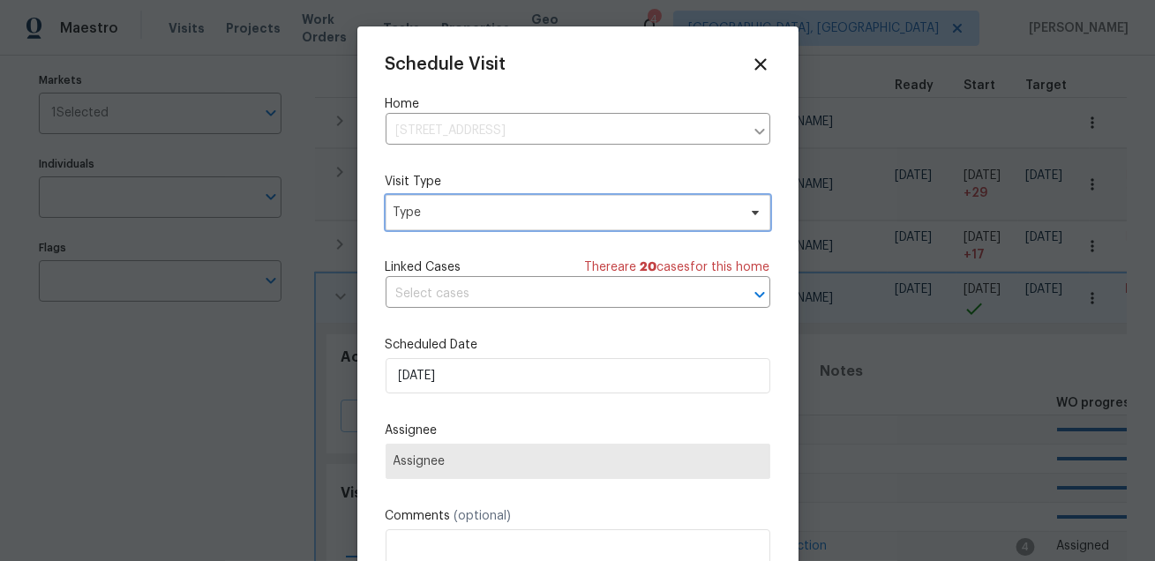
click at [532, 205] on span "Type" at bounding box center [564, 213] width 343 height 18
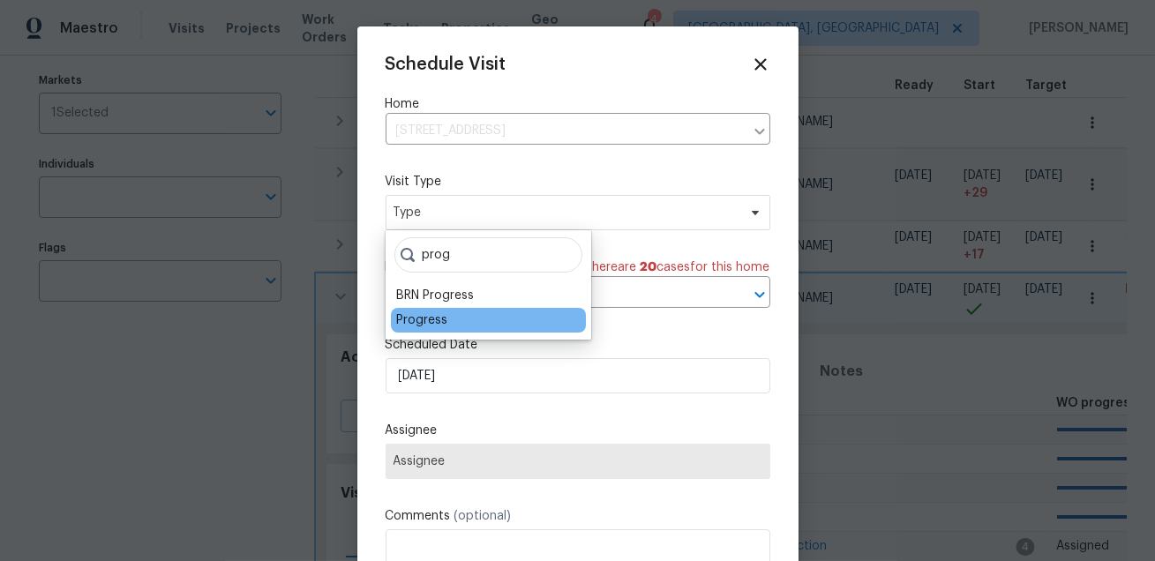
type input "prog"
click at [430, 312] on div "Progress" at bounding box center [421, 320] width 51 height 18
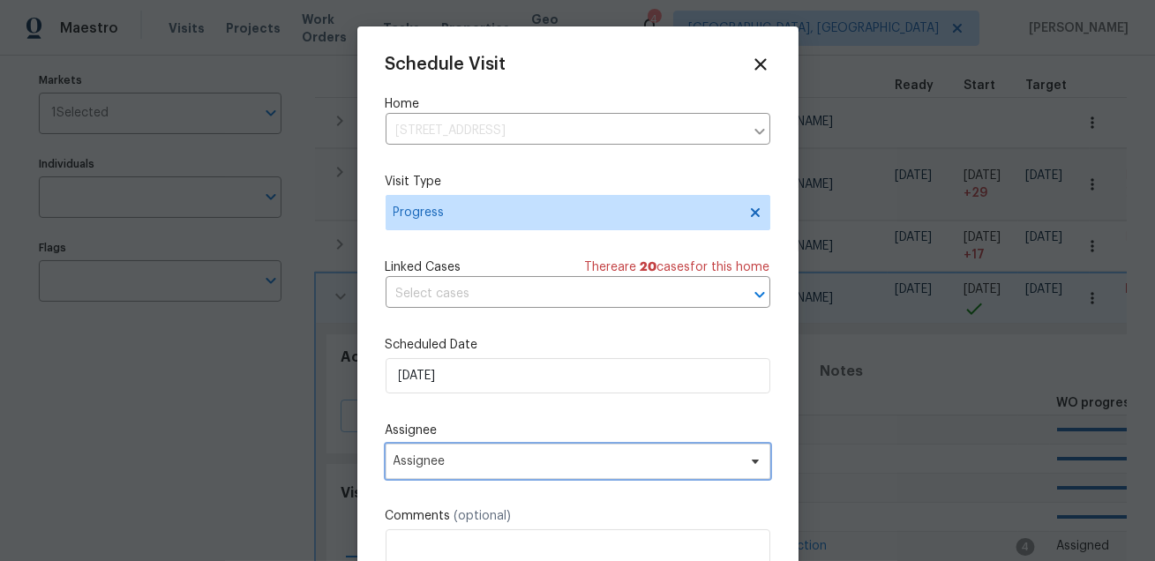
click at [414, 454] on span "Assignee" at bounding box center [578, 461] width 385 height 35
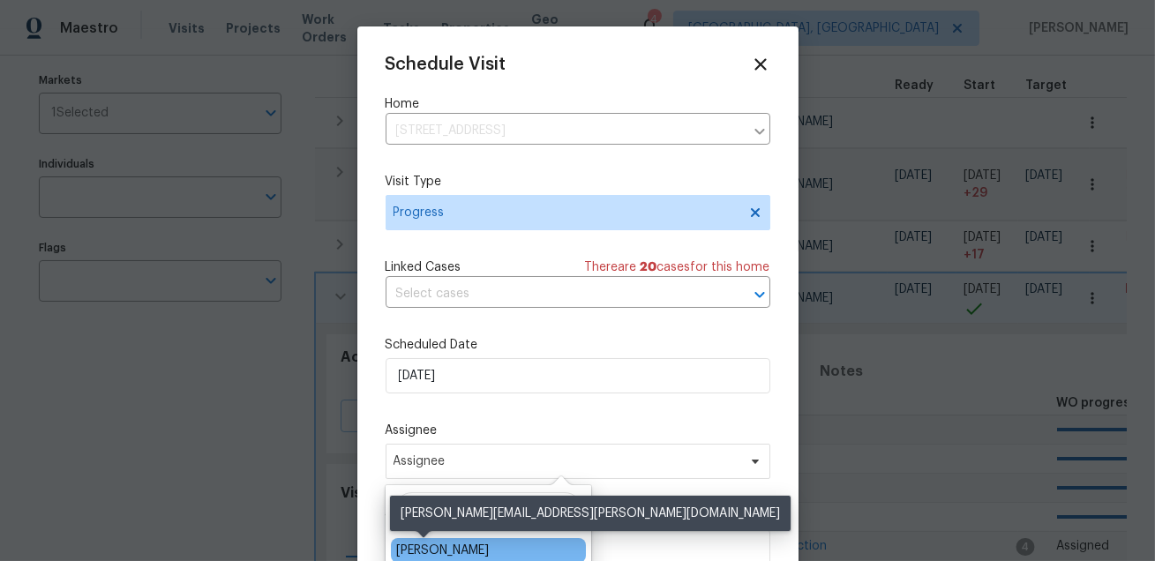
type input "[PERSON_NAME]"
click at [430, 547] on div "[PERSON_NAME]" at bounding box center [442, 551] width 93 height 18
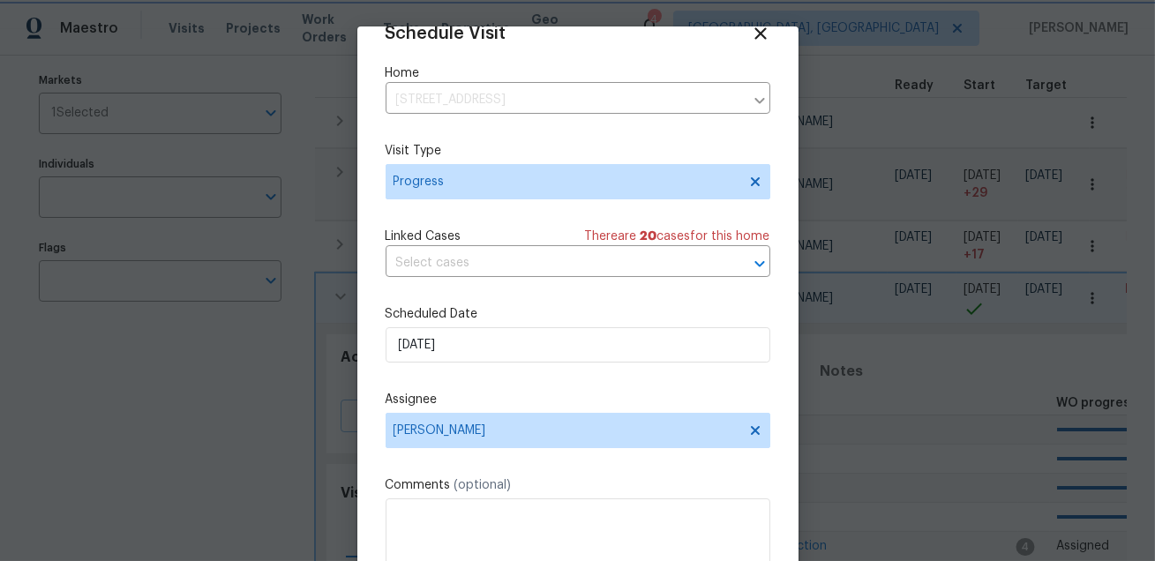
scroll to position [109, 0]
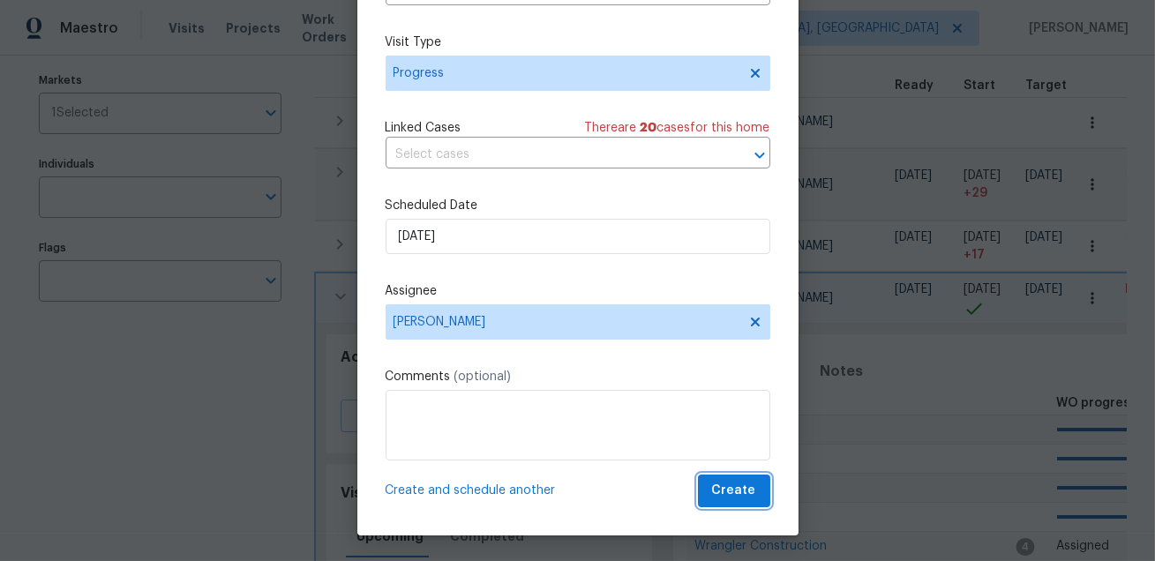
click at [745, 486] on span "Create" at bounding box center [734, 491] width 44 height 22
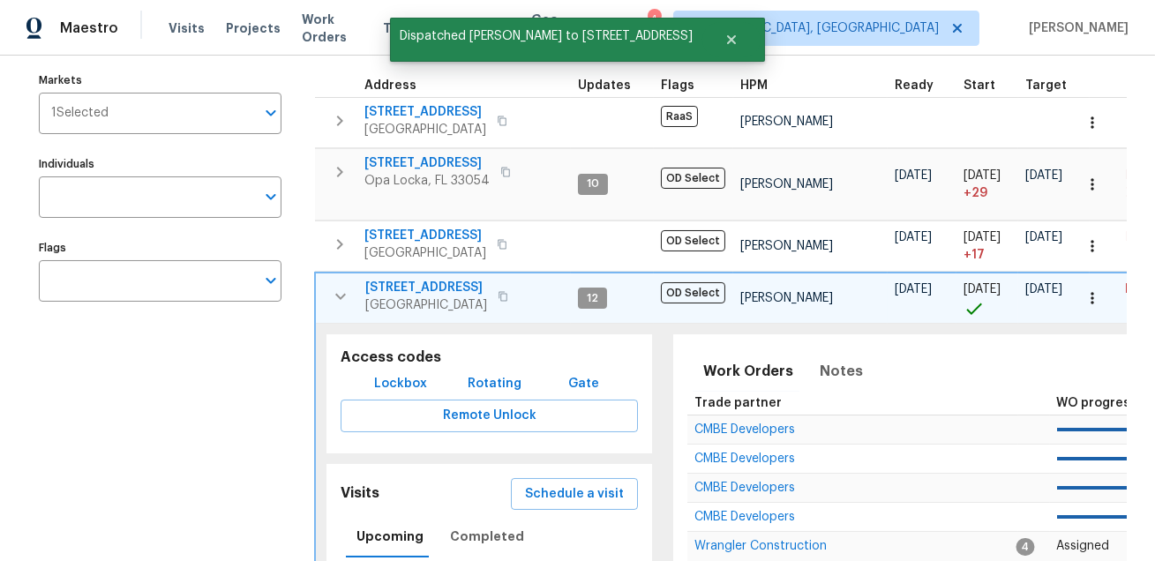
scroll to position [0, 0]
click at [344, 297] on icon "button" at bounding box center [340, 296] width 21 height 21
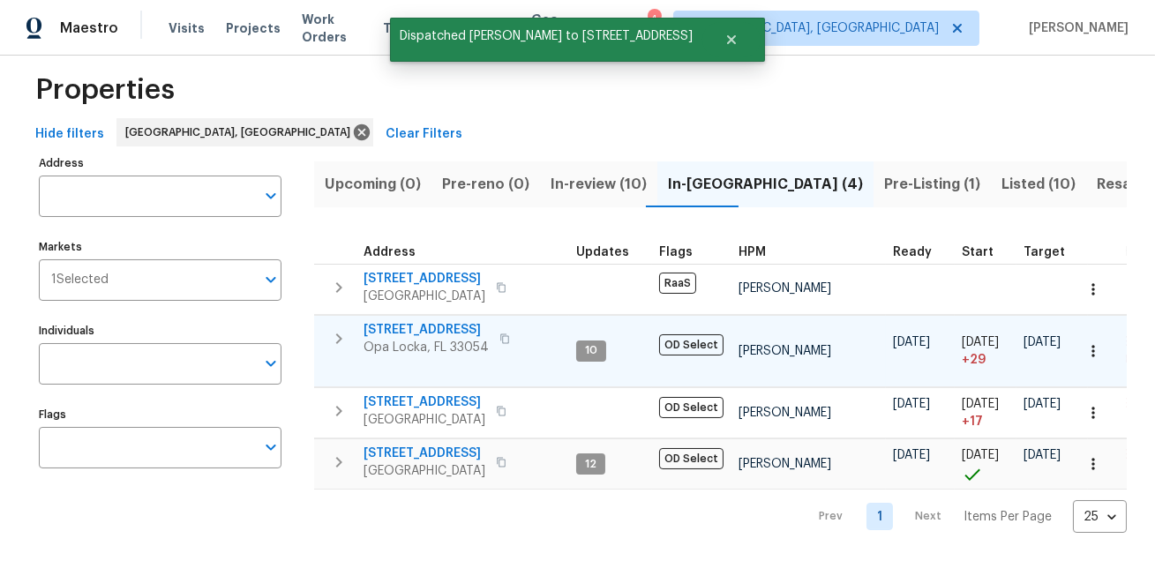
scroll to position [21, 0]
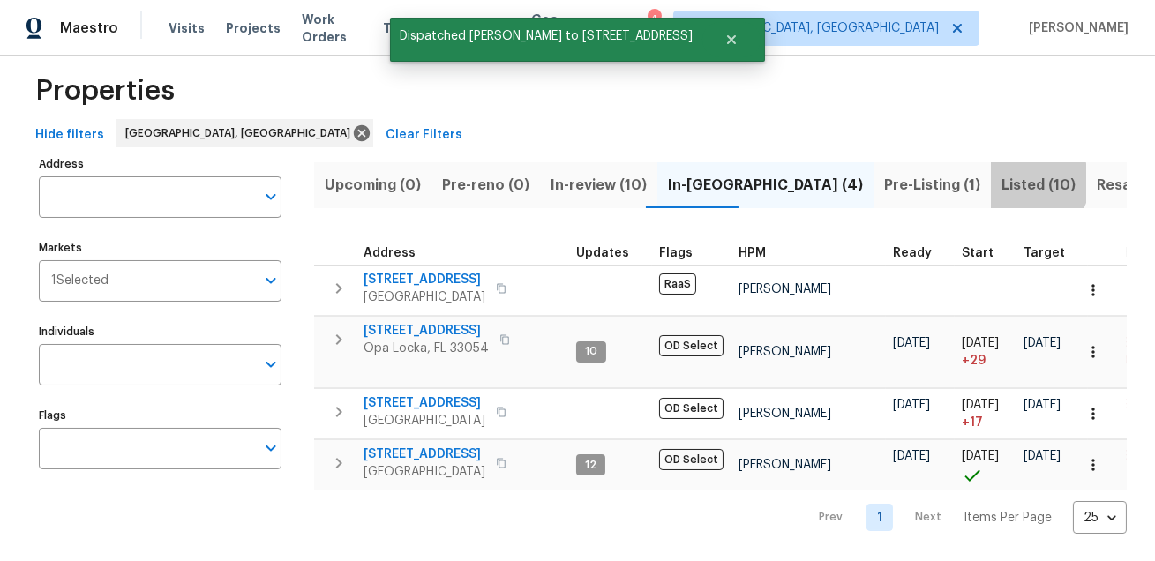
click at [1001, 183] on span "Listed (10)" at bounding box center [1038, 185] width 74 height 25
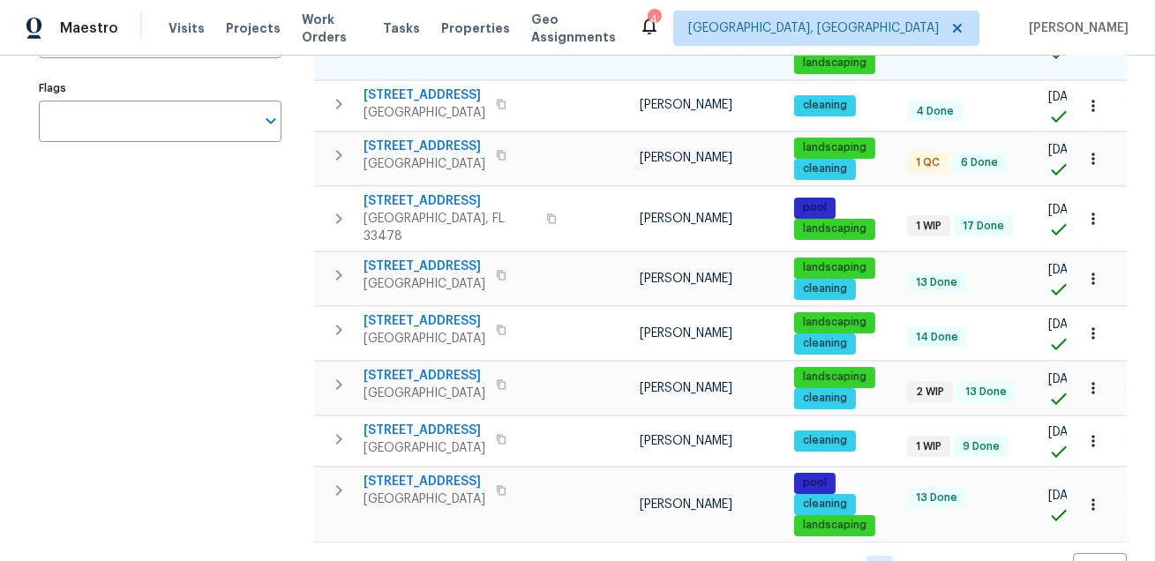
scroll to position [352, 0]
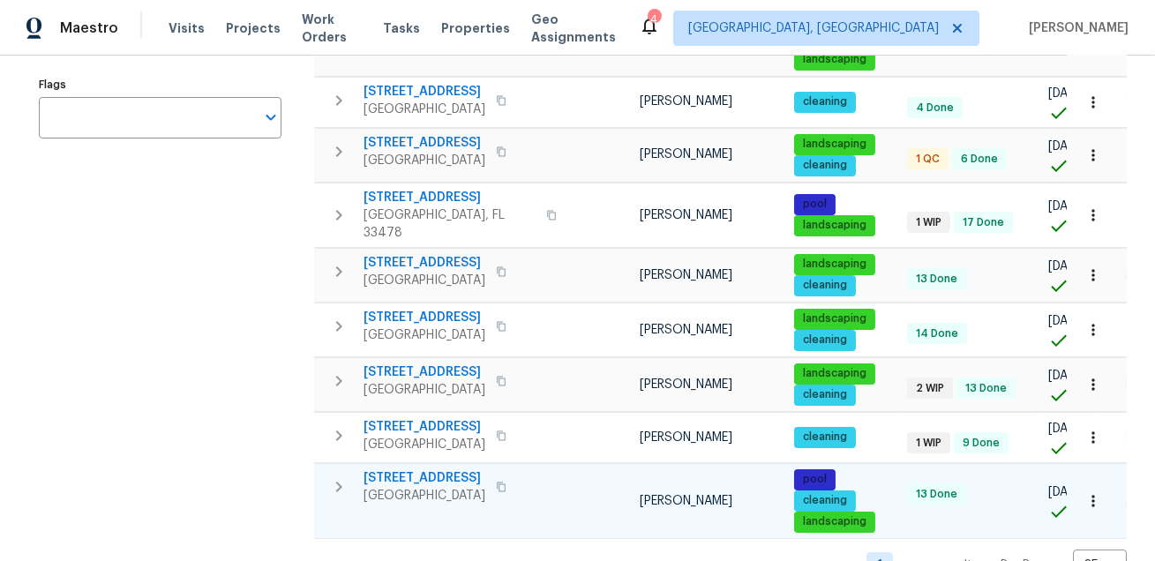
click at [343, 476] on icon "button" at bounding box center [338, 486] width 21 height 21
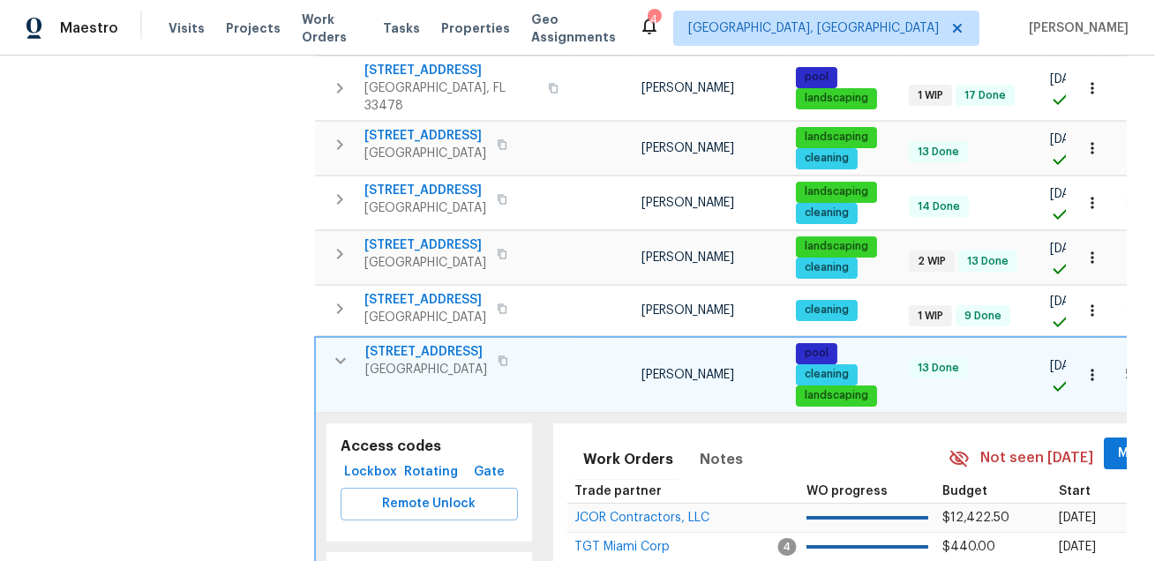
scroll to position [530, 0]
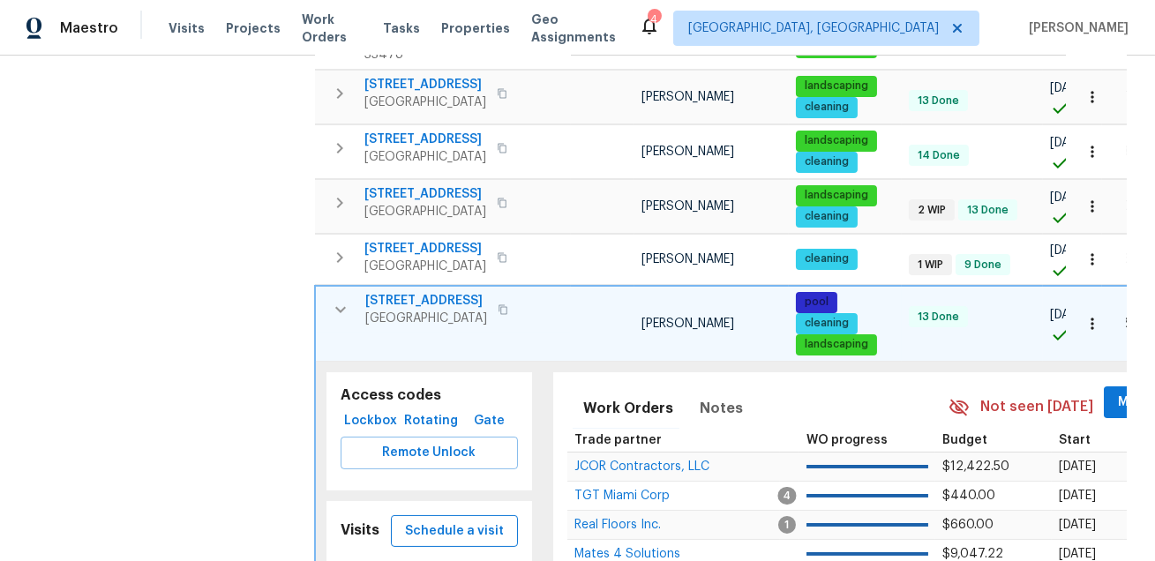
click at [473, 521] on span "Schedule a visit" at bounding box center [454, 532] width 99 height 22
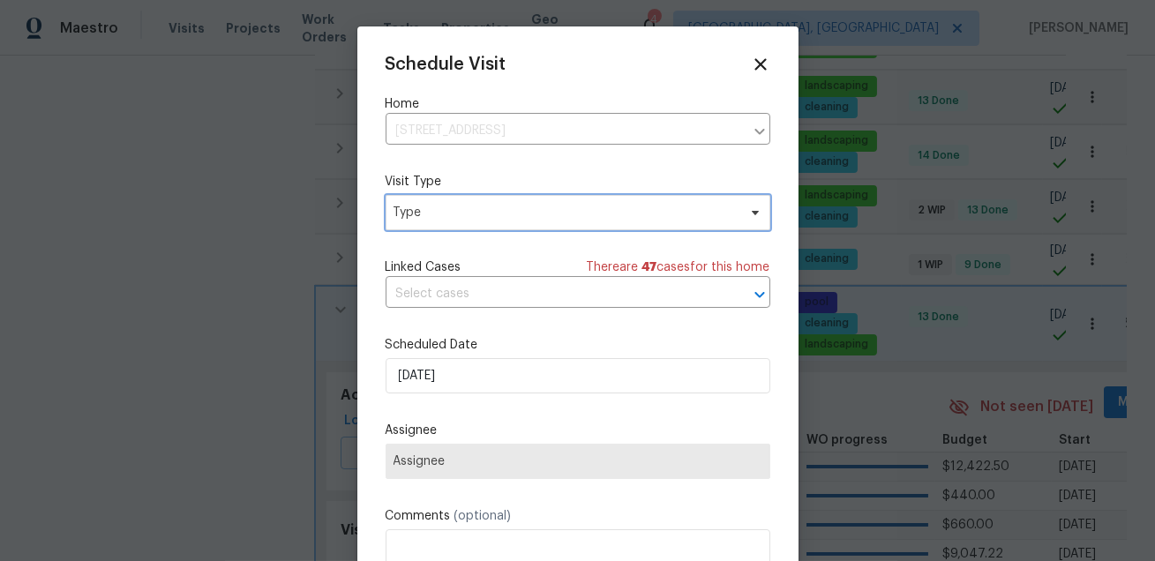
click at [522, 209] on span "Type" at bounding box center [564, 213] width 343 height 18
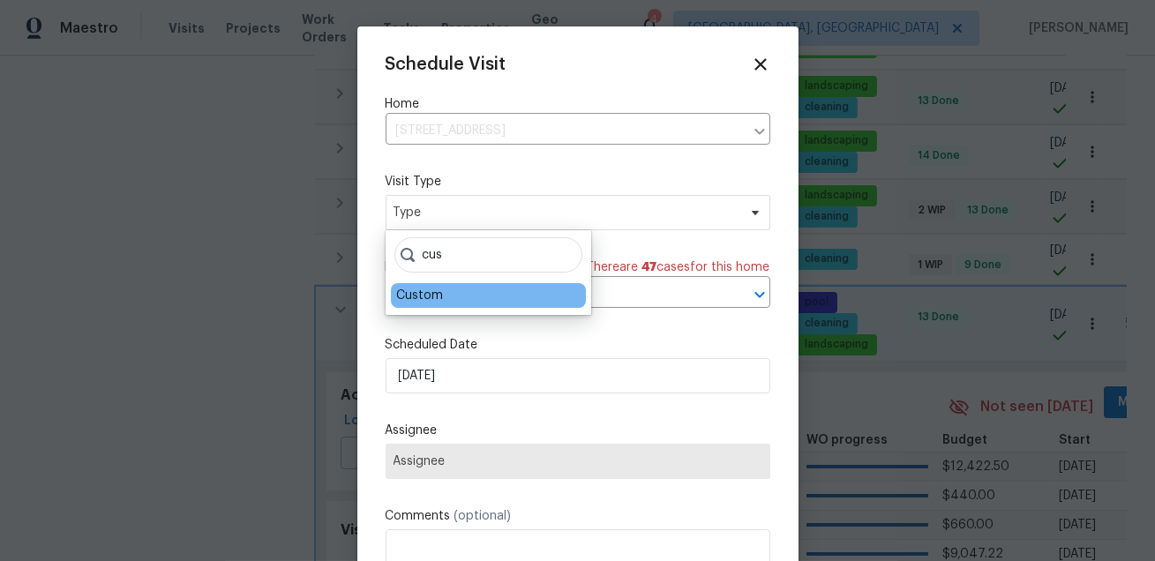
type input "cus"
click at [419, 290] on div "Custom" at bounding box center [419, 296] width 47 height 18
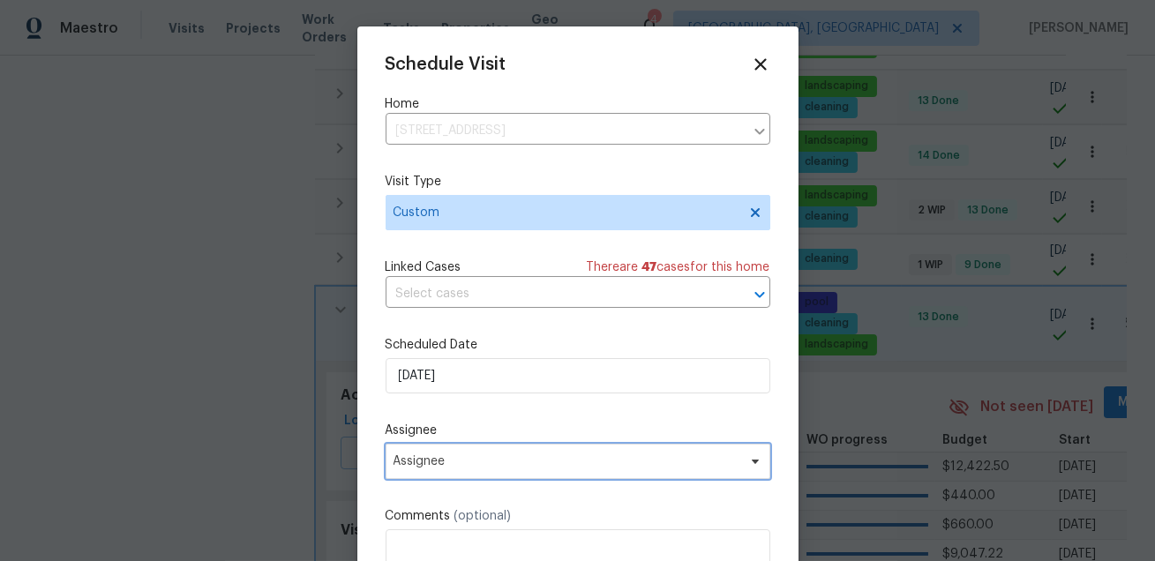
click at [451, 453] on span "Assignee" at bounding box center [578, 461] width 385 height 35
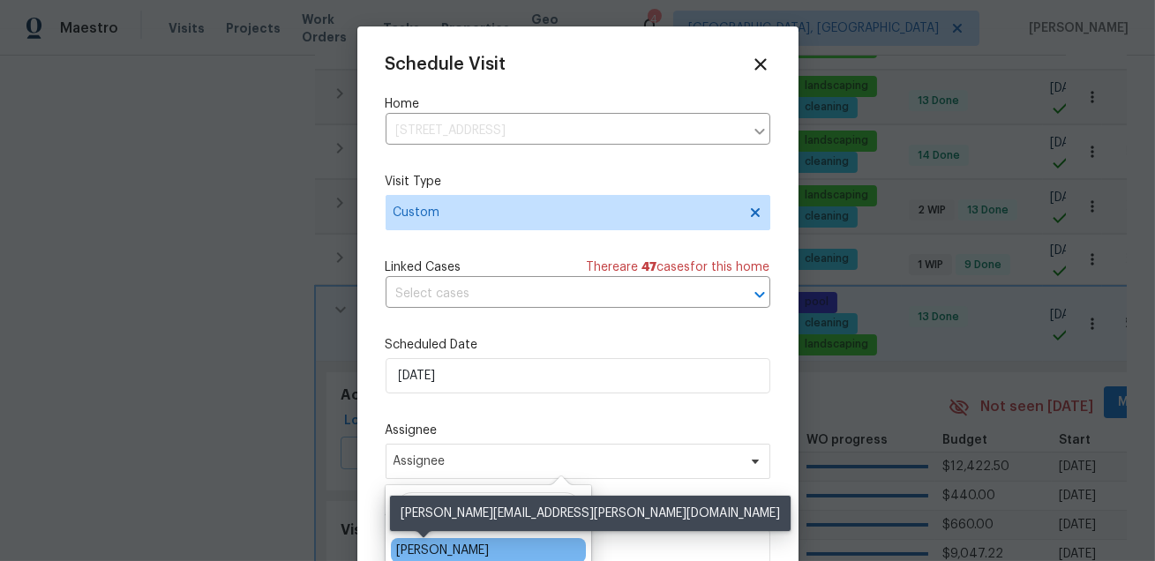
type input "[PERSON_NAME]"
click at [433, 554] on div "[PERSON_NAME]" at bounding box center [442, 551] width 93 height 18
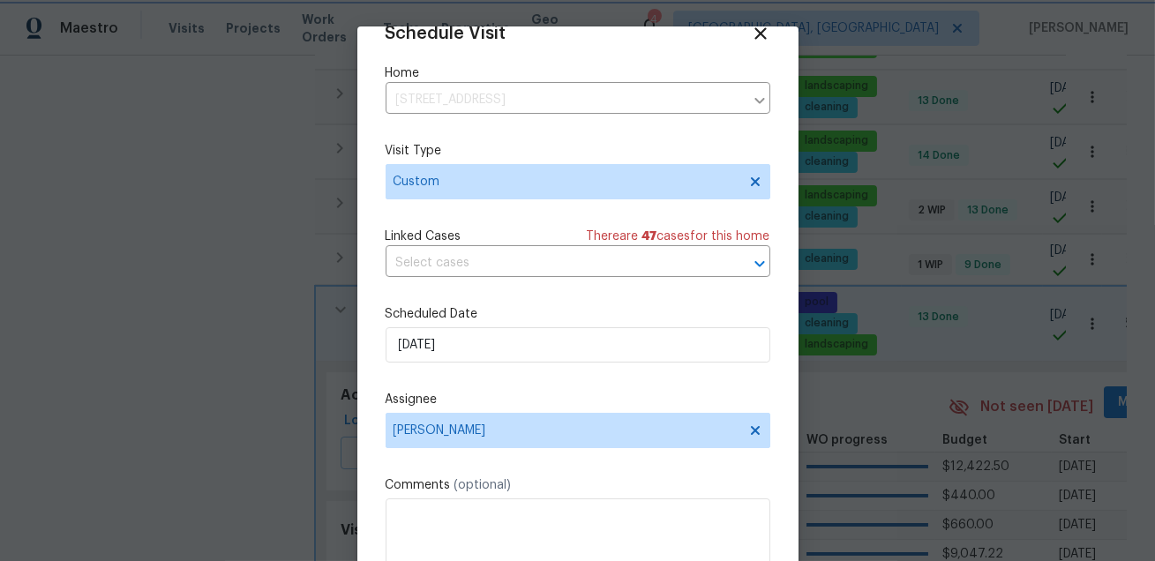
scroll to position [109, 0]
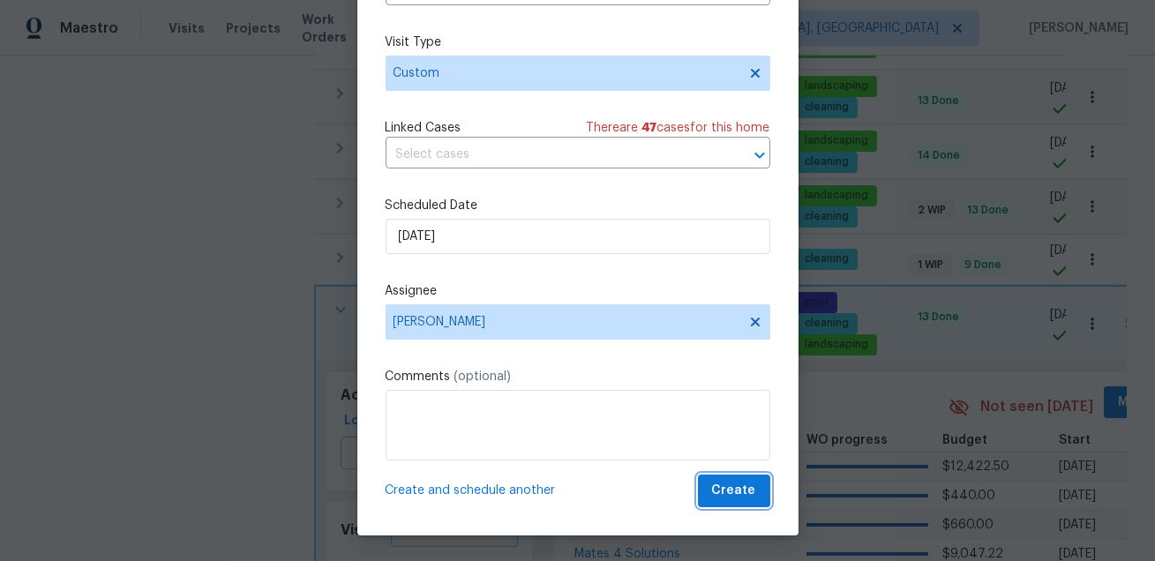
click at [749, 491] on span "Create" at bounding box center [734, 491] width 44 height 22
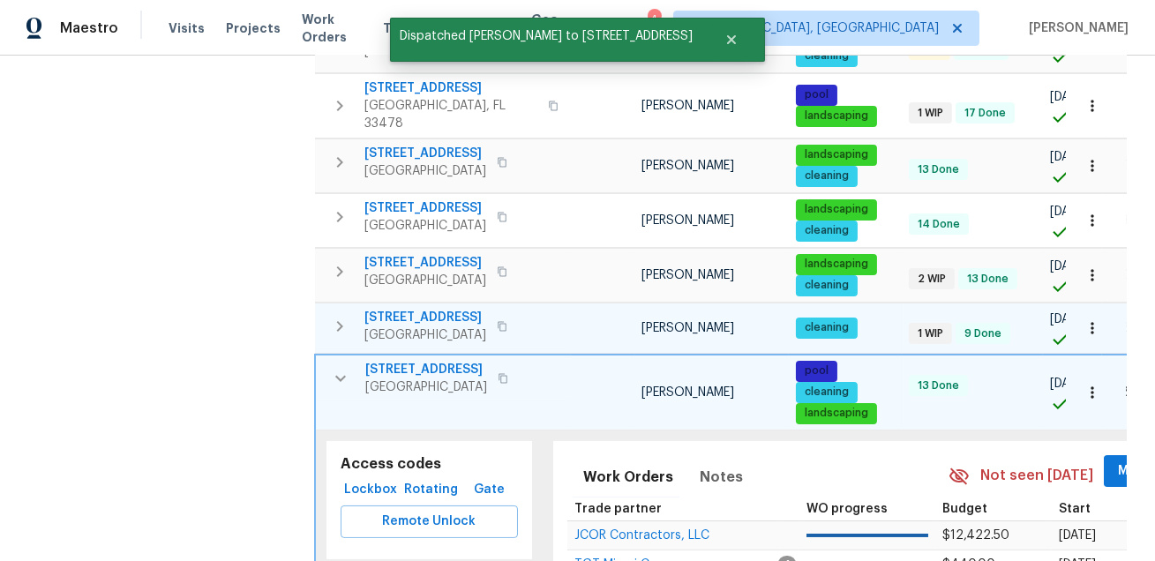
scroll to position [450, 0]
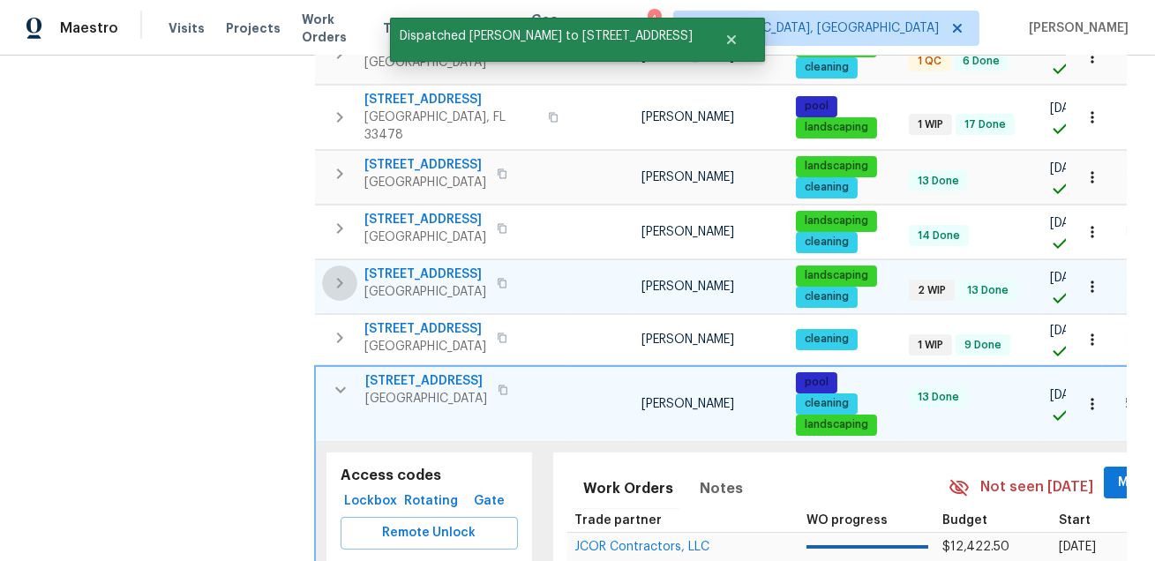
click at [333, 273] on icon "button" at bounding box center [339, 283] width 21 height 21
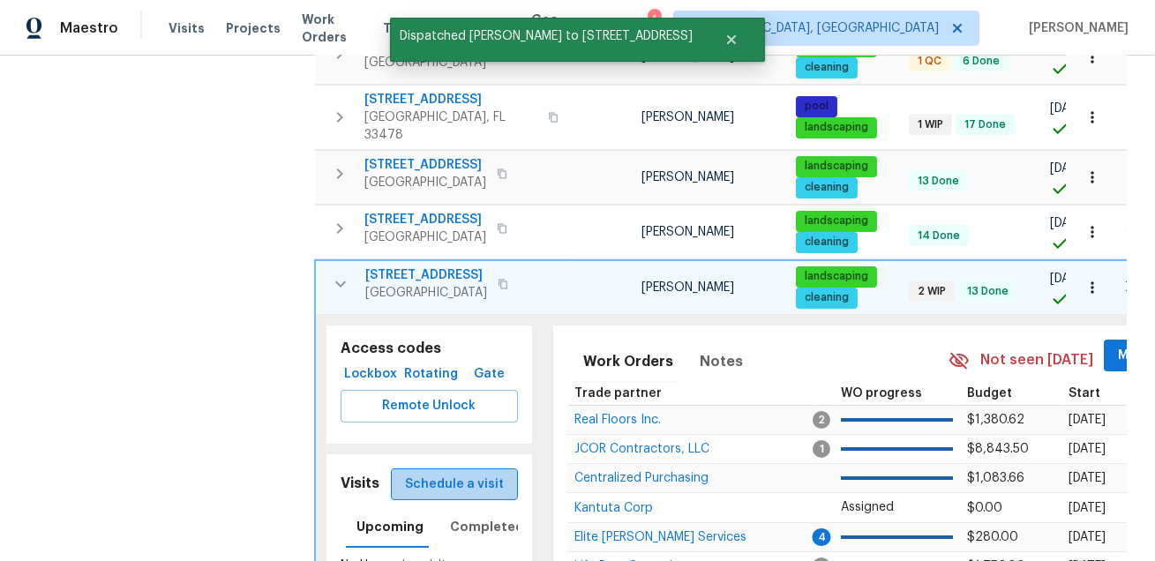
click at [491, 474] on span "Schedule a visit" at bounding box center [454, 485] width 99 height 22
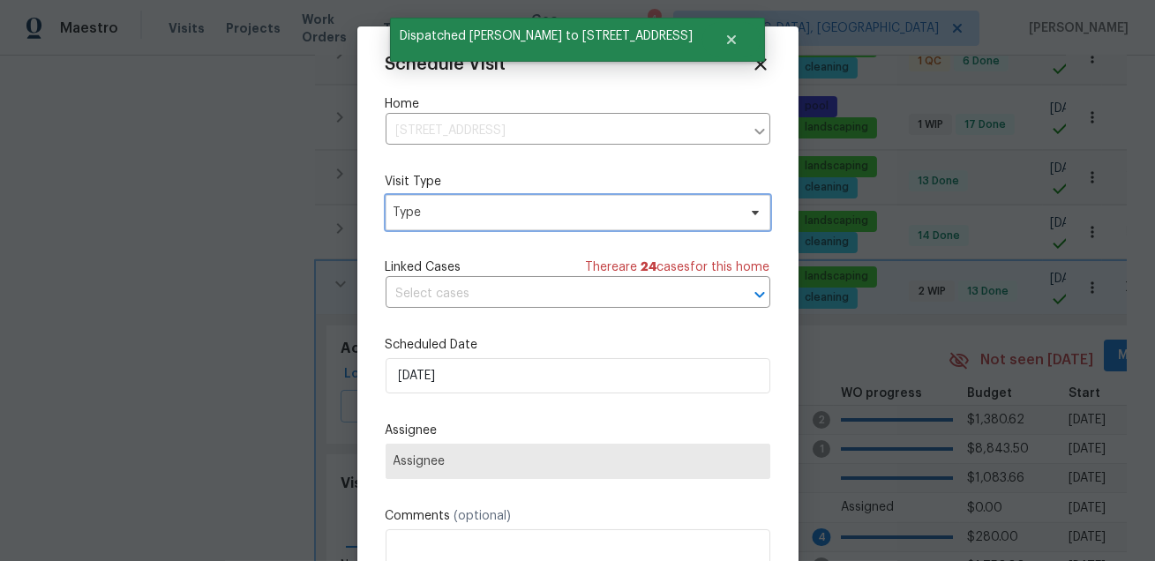
click at [577, 223] on span "Type" at bounding box center [578, 212] width 385 height 35
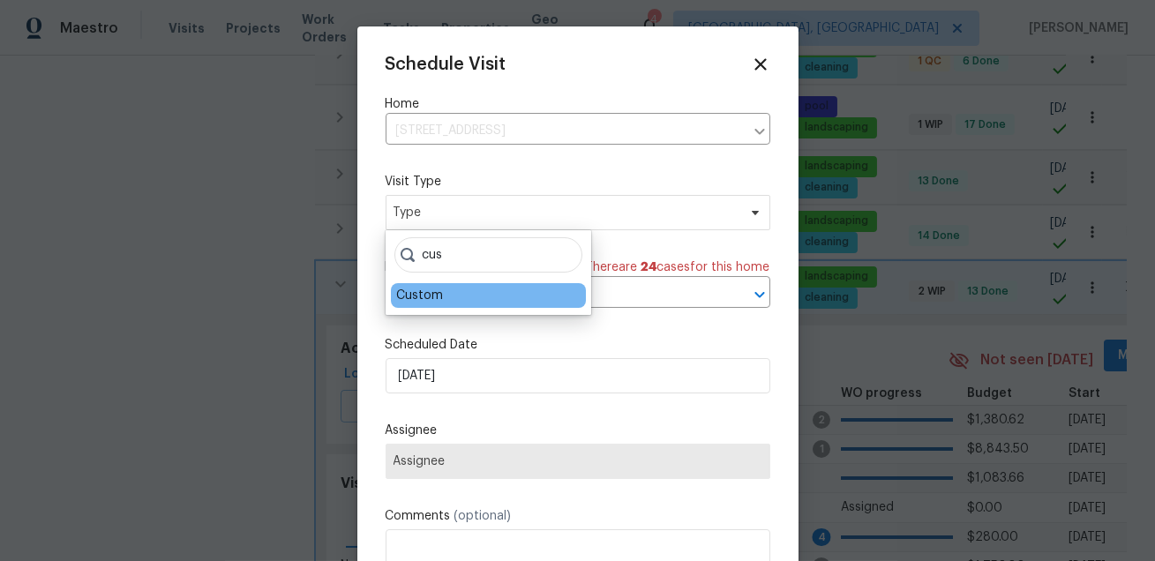
type input "cus"
click at [421, 298] on div "Custom" at bounding box center [419, 296] width 47 height 18
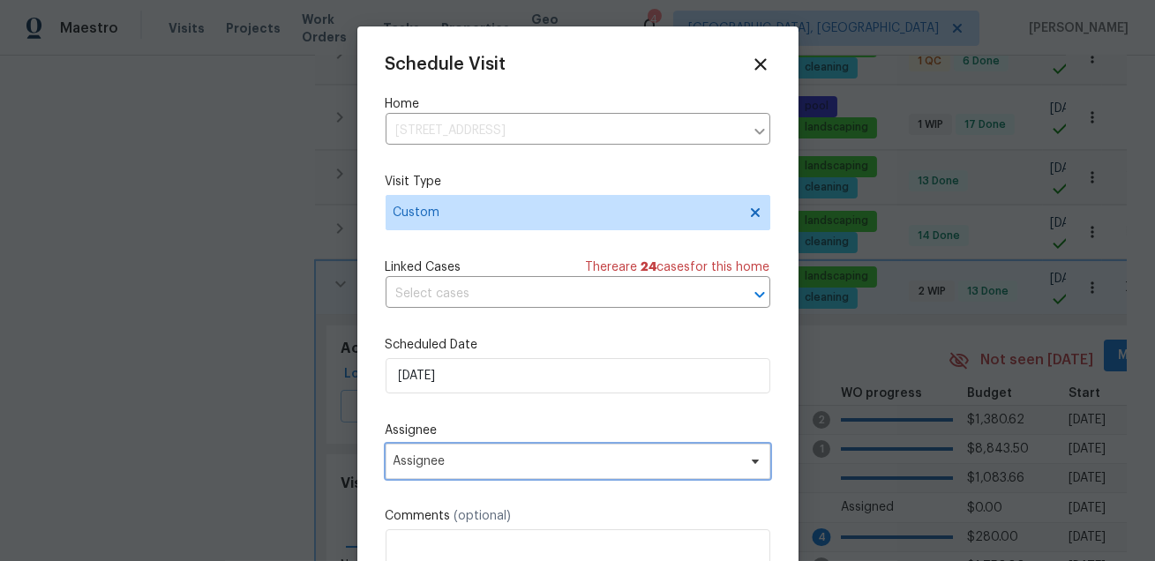
click at [472, 467] on span "Assignee" at bounding box center [566, 461] width 346 height 14
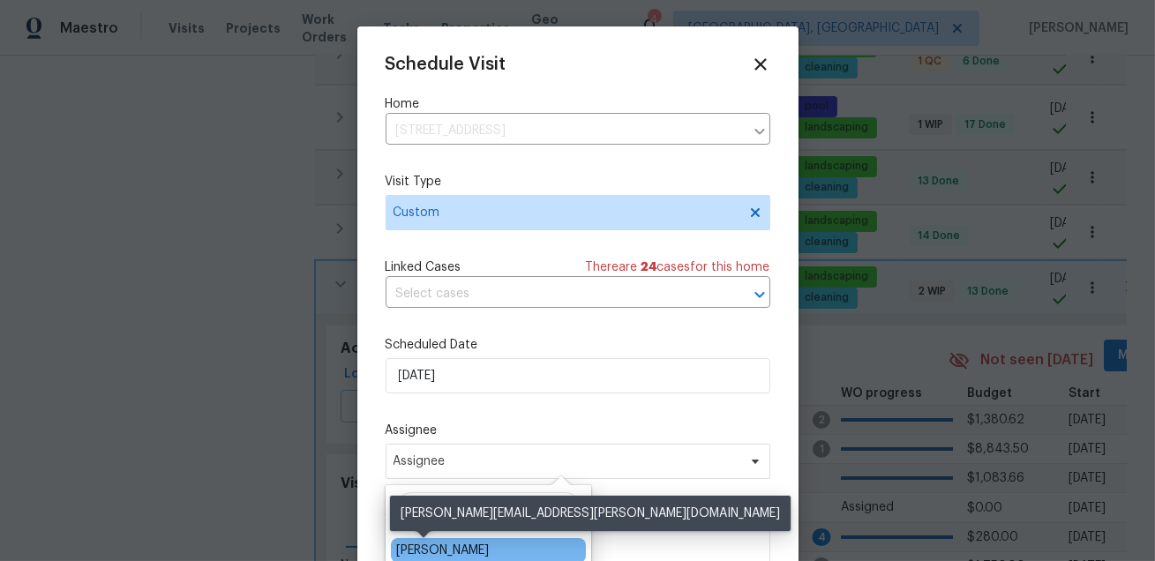
type input "[PERSON_NAME]"
click at [447, 547] on div "[PERSON_NAME]" at bounding box center [442, 551] width 93 height 18
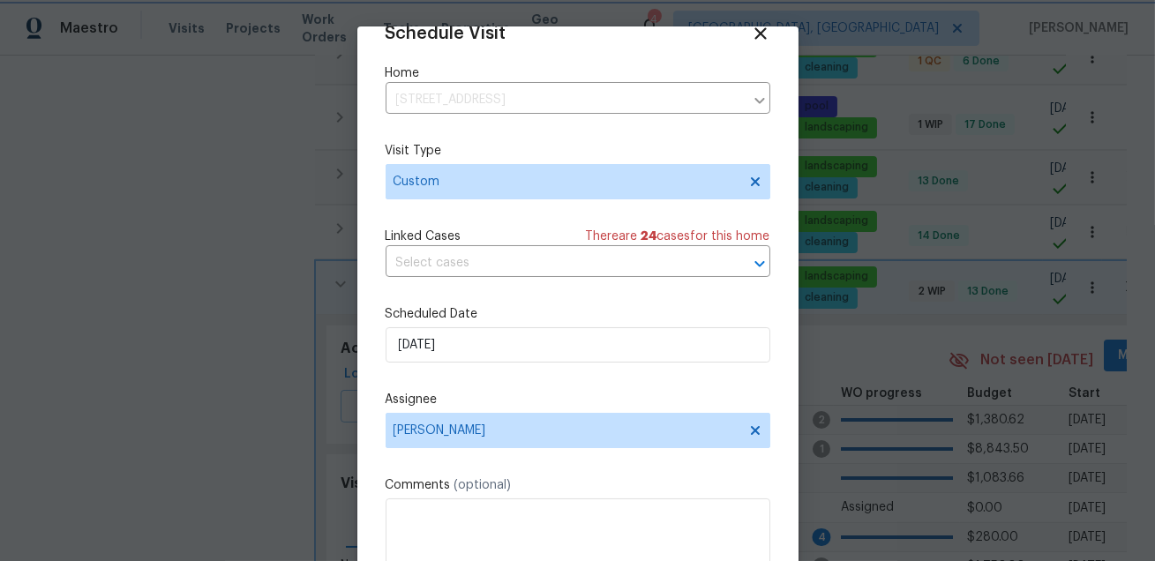
scroll to position [109, 0]
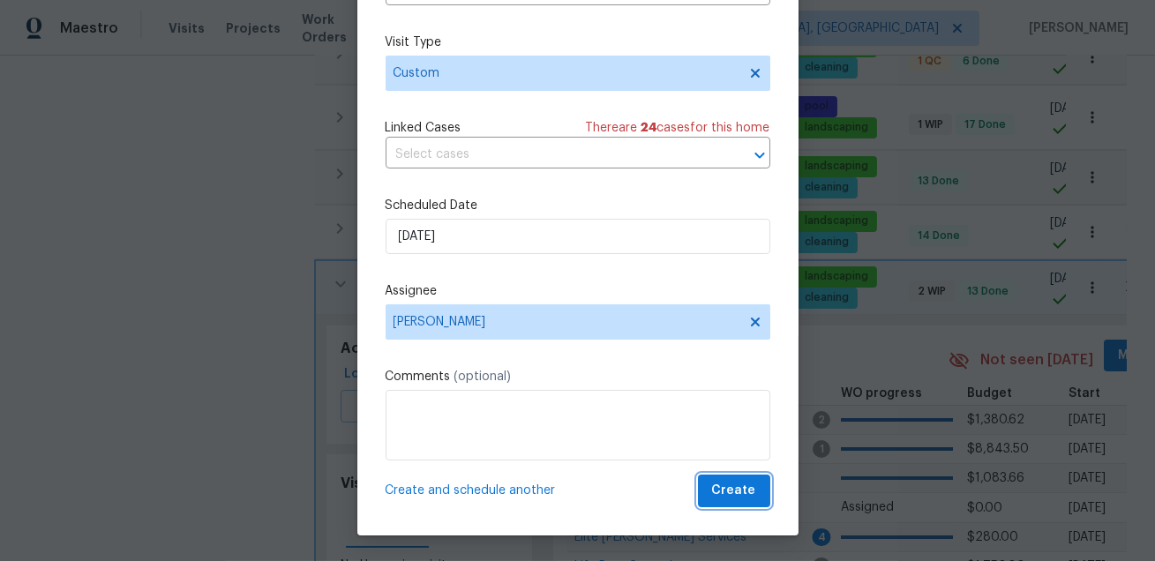
click at [751, 475] on button "Create" at bounding box center [734, 491] width 72 height 33
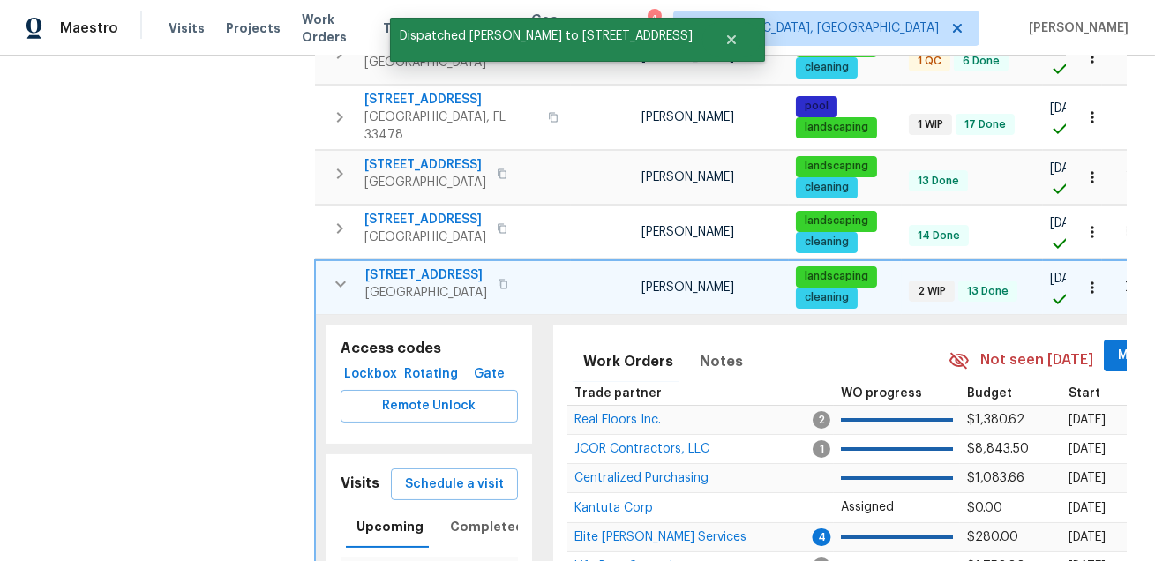
scroll to position [0, 0]
click at [330, 273] on icon "button" at bounding box center [340, 283] width 21 height 21
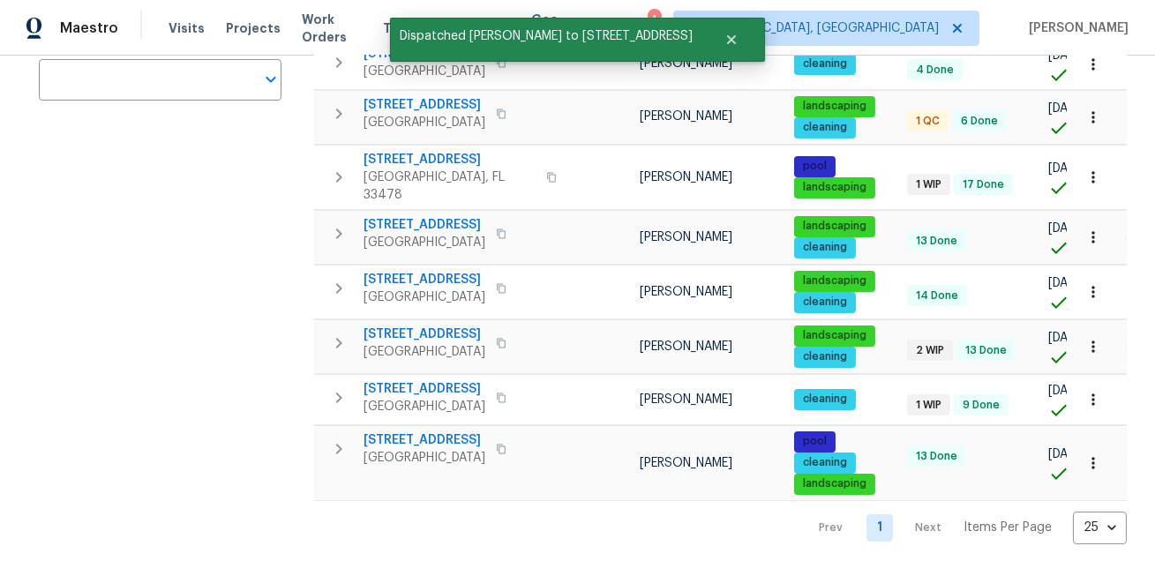
scroll to position [388, 0]
